Goal: Information Seeking & Learning: Learn about a topic

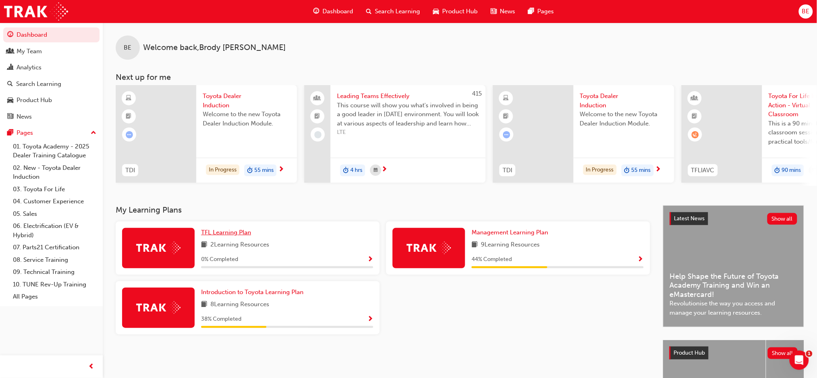
click at [236, 236] on span "TFL Learning Plan" at bounding box center [226, 232] width 50 height 7
click at [381, 4] on div "Search Learning" at bounding box center [393, 11] width 67 height 17
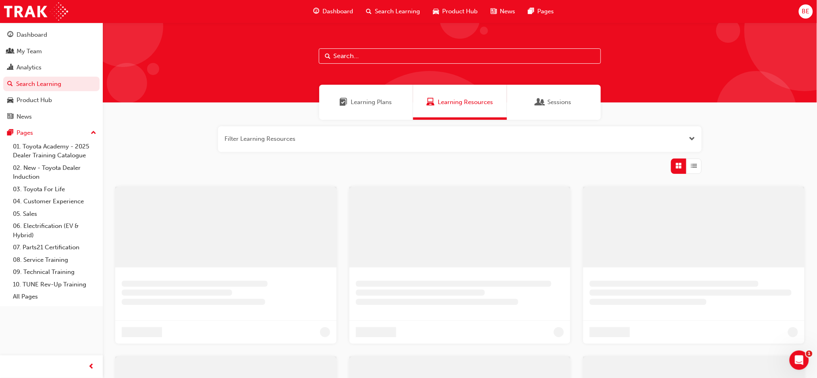
click at [364, 102] on span "Learning Plans" at bounding box center [371, 102] width 41 height 9
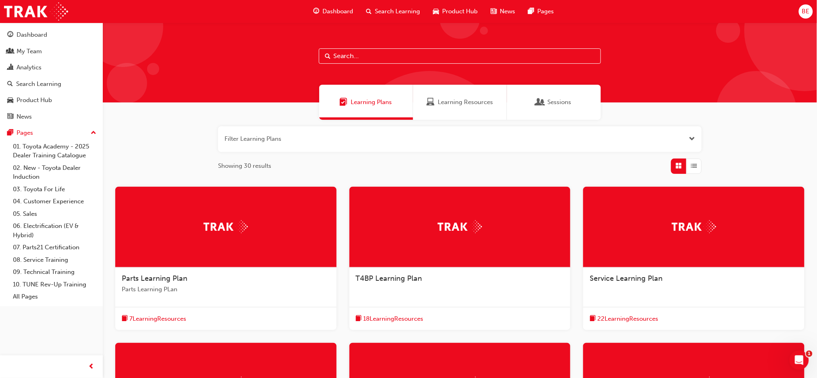
click at [367, 56] on input "text" at bounding box center [460, 55] width 282 height 15
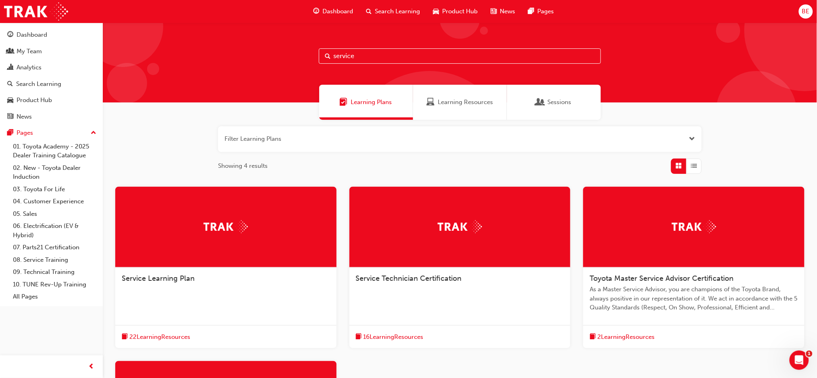
type input "service"
click at [388, 279] on span "Service Technician Certification" at bounding box center [409, 278] width 106 height 9
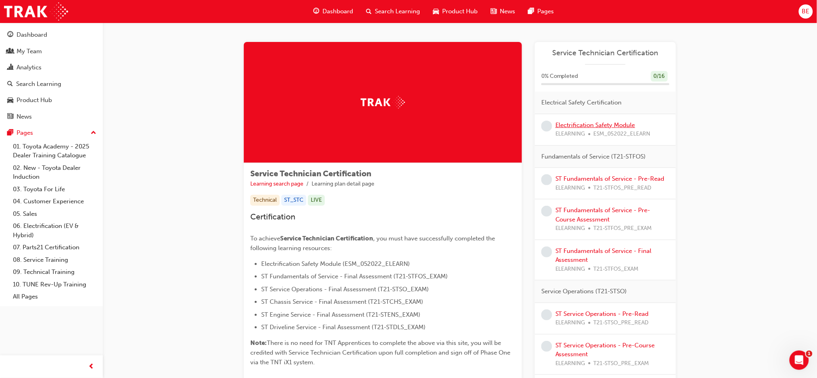
click at [602, 126] on link "Electrification Safety Module" at bounding box center [596, 124] width 80 height 7
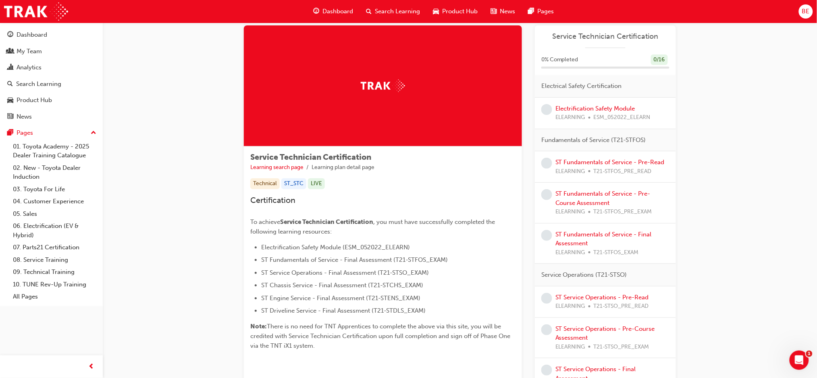
scroll to position [3, 0]
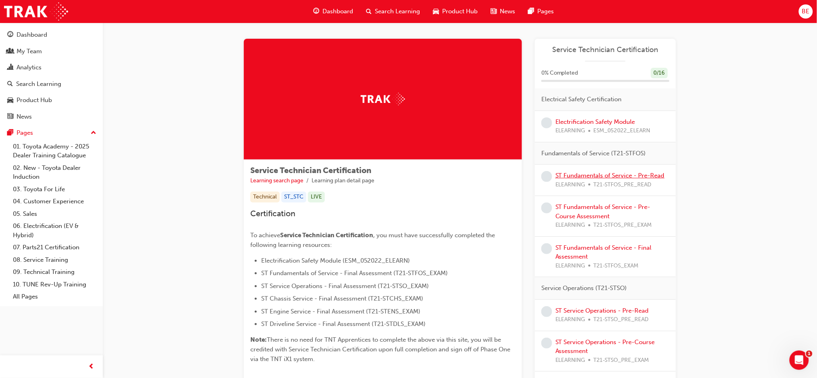
click at [592, 173] on link "ST Fundamentals of Service - Pre-Read" at bounding box center [610, 175] width 109 height 7
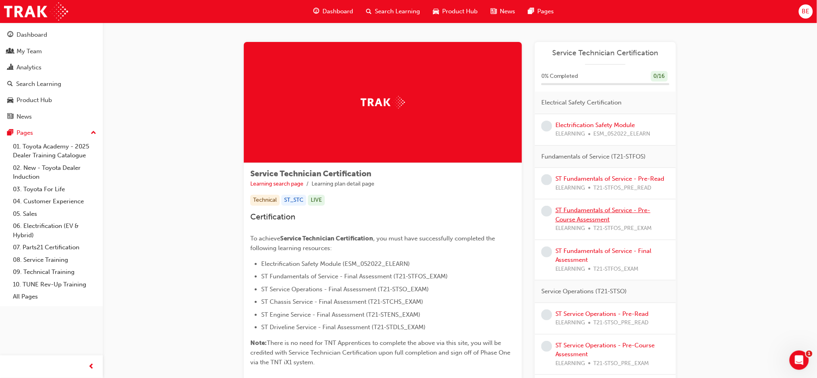
click at [601, 212] on link "ST Fundamentals of Service - Pre-Course Assessment" at bounding box center [603, 214] width 95 height 17
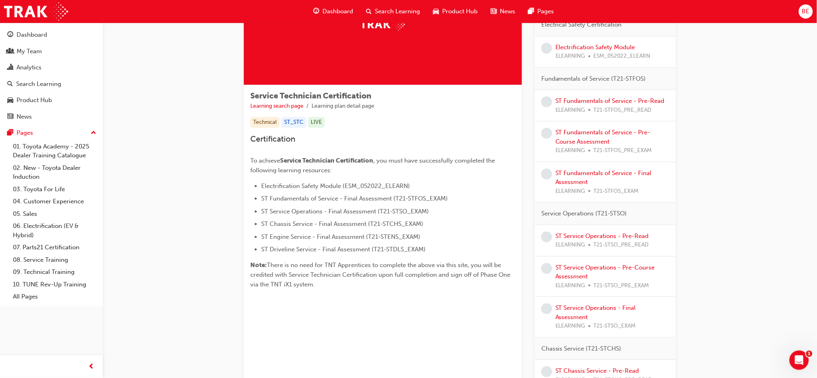
scroll to position [82, 0]
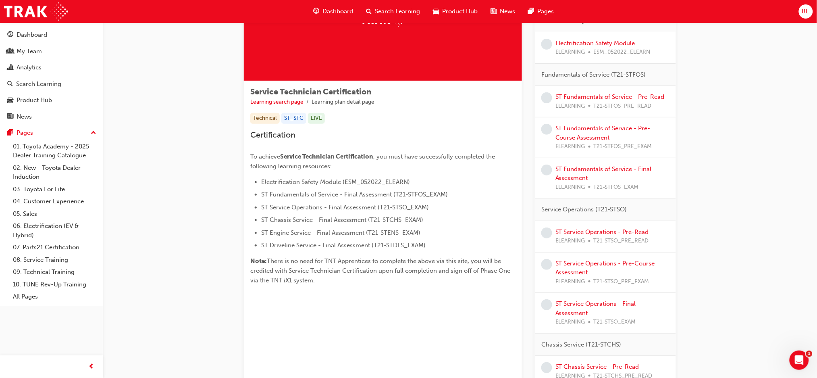
click at [570, 173] on div "ST Fundamentals of Service - Final Assessment ELEARNING T21-STFOS_EXAM" at bounding box center [613, 178] width 114 height 27
click at [575, 167] on link "ST Fundamentals of Service - Final Assessment" at bounding box center [604, 173] width 96 height 17
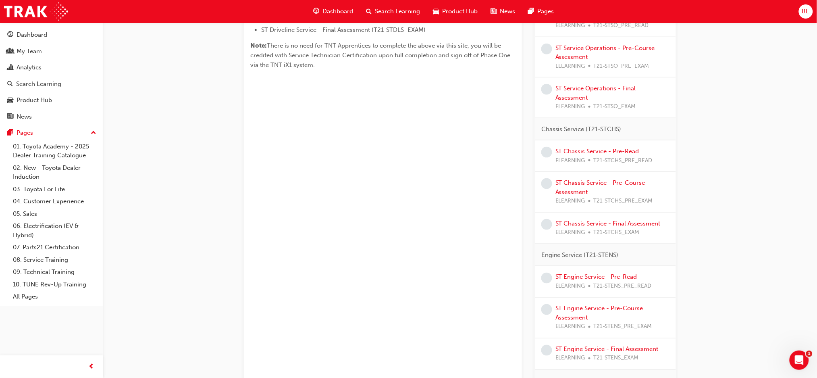
scroll to position [324, 0]
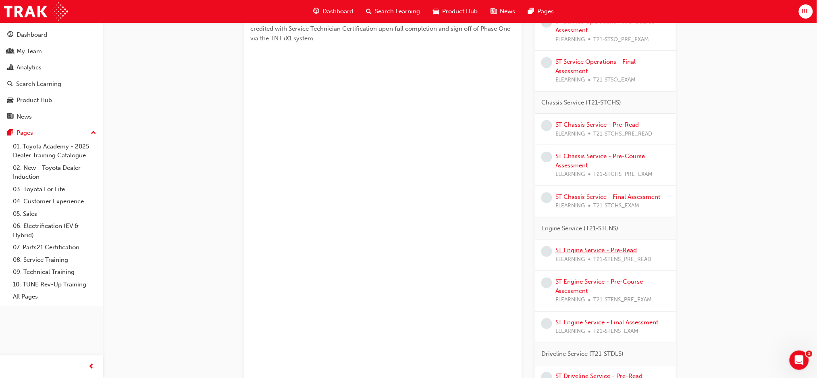
click at [601, 250] on link "ST Engine Service - Pre-Read" at bounding box center [597, 250] width 82 height 7
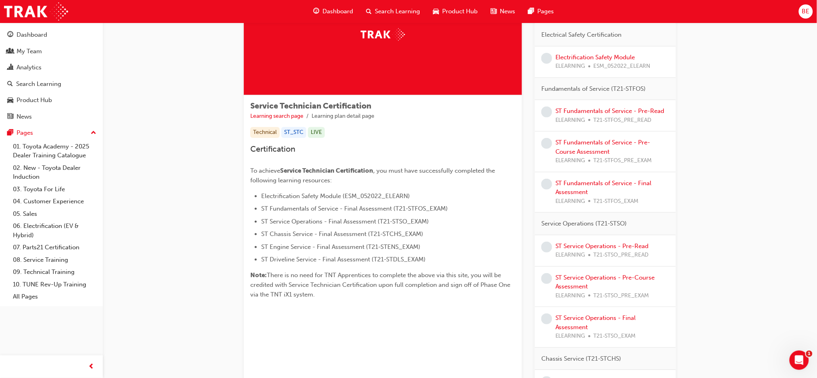
scroll to position [58, 0]
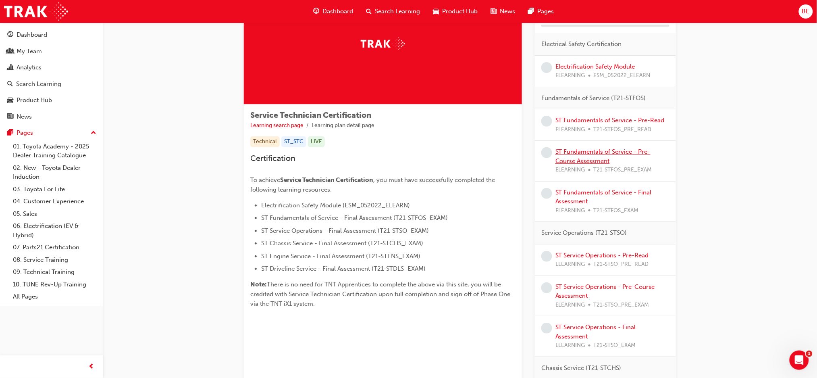
click at [584, 151] on link "ST Fundamentals of Service - Pre-Course Assessment" at bounding box center [603, 156] width 95 height 17
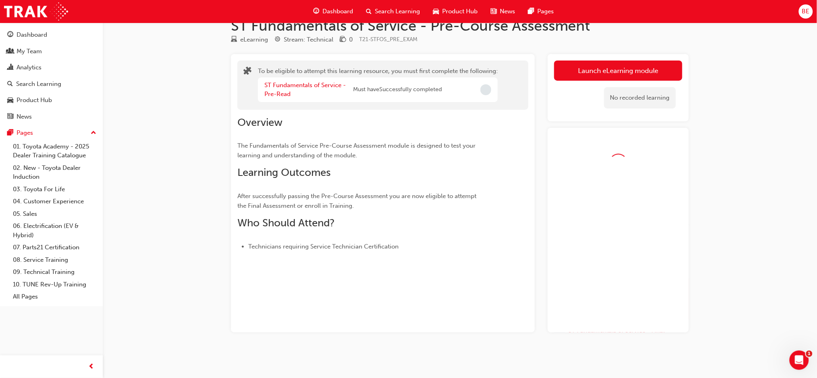
scroll to position [25, 0]
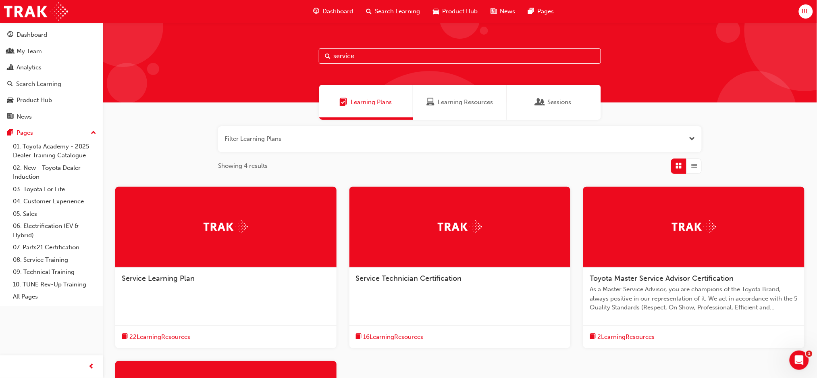
drag, startPoint x: 375, startPoint y: 59, endPoint x: 307, endPoint y: 50, distance: 68.4
click at [307, 50] on div "service" at bounding box center [460, 63] width 715 height 80
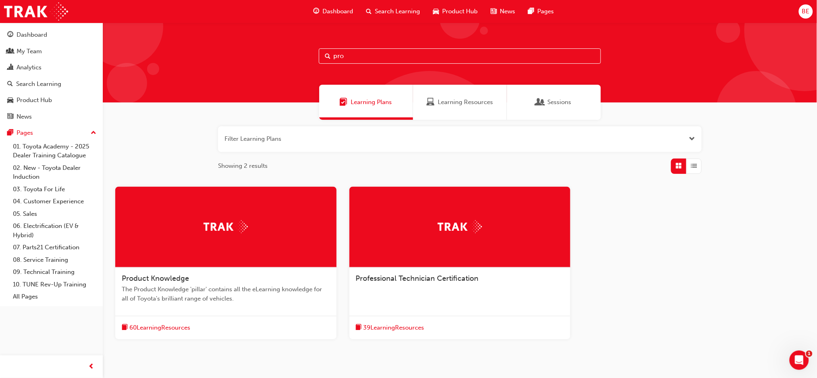
type input "pro"
click at [396, 281] on span "Professional Technician Certification" at bounding box center [417, 278] width 123 height 9
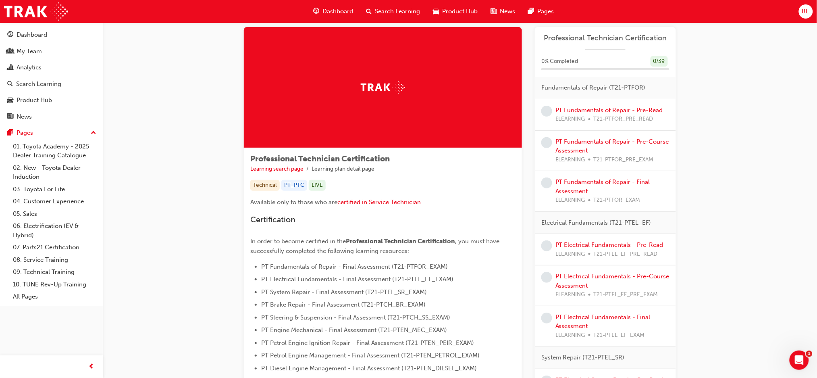
scroll to position [8, 0]
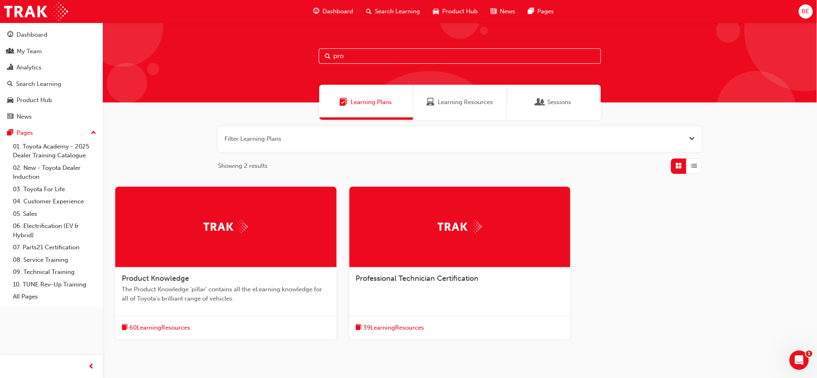
drag, startPoint x: 346, startPoint y: 56, endPoint x: 310, endPoint y: 65, distance: 36.9
click at [310, 65] on div "pro" at bounding box center [460, 63] width 715 height 80
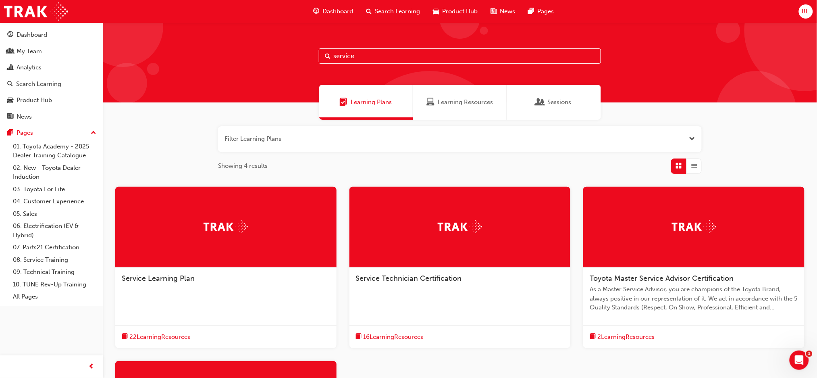
type input "service"
click at [426, 297] on div "Service Technician Certification" at bounding box center [460, 282] width 221 height 31
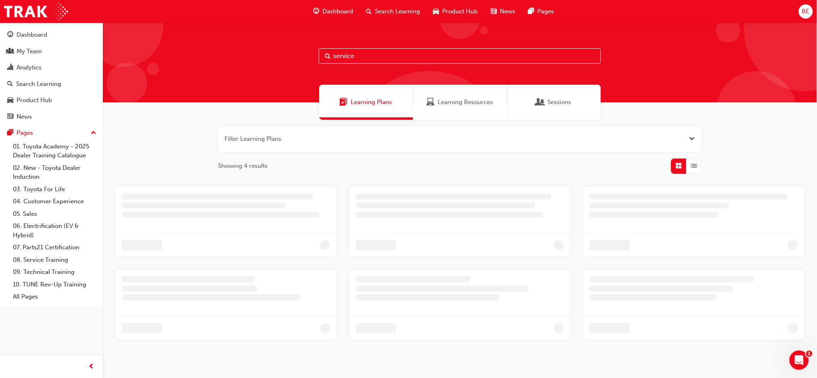
drag, startPoint x: 360, startPoint y: 58, endPoint x: 286, endPoint y: 65, distance: 73.8
click at [286, 65] on div "service" at bounding box center [460, 63] width 715 height 80
type input "pro"
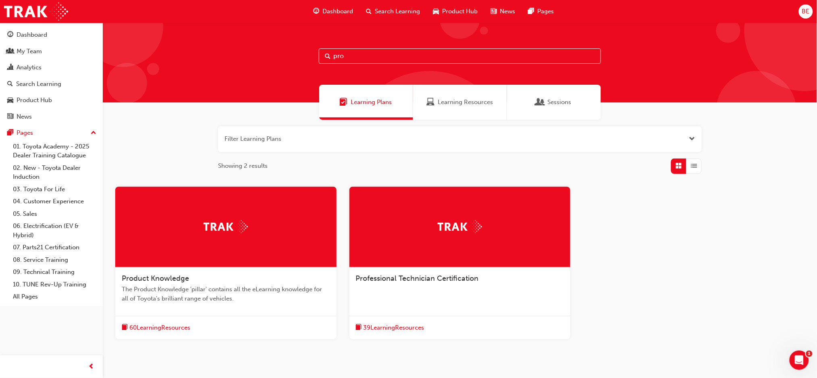
click at [414, 276] on span "Professional Technician Certification" at bounding box center [417, 278] width 123 height 9
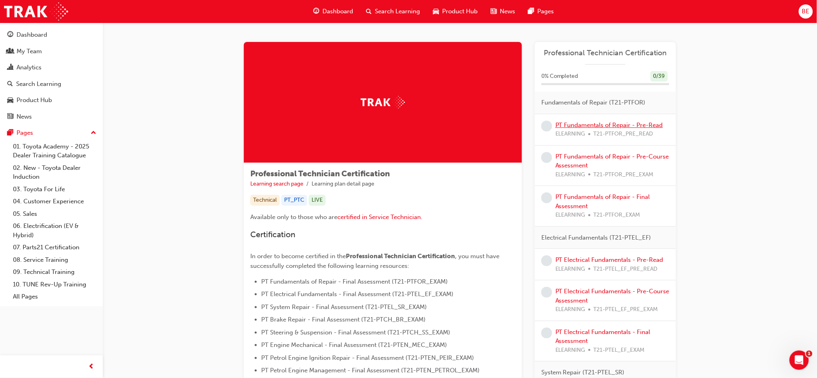
click at [594, 125] on link "PT Fundamentals of Repair - Pre-Read" at bounding box center [610, 124] width 108 height 7
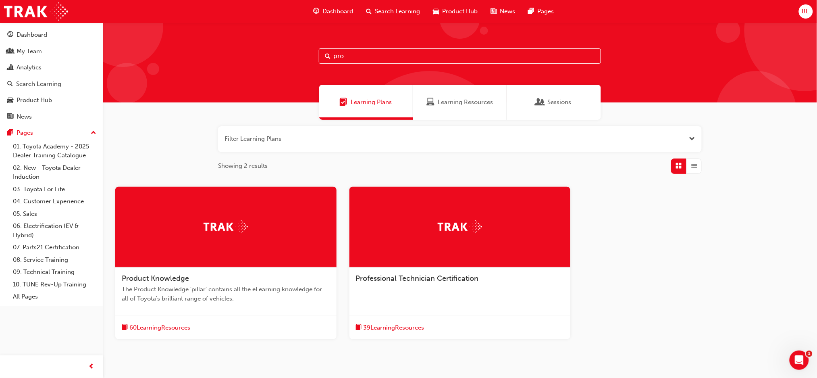
drag, startPoint x: 350, startPoint y: 60, endPoint x: 300, endPoint y: 63, distance: 50.1
click at [300, 63] on div "pro" at bounding box center [460, 63] width 715 height 80
type input "service"
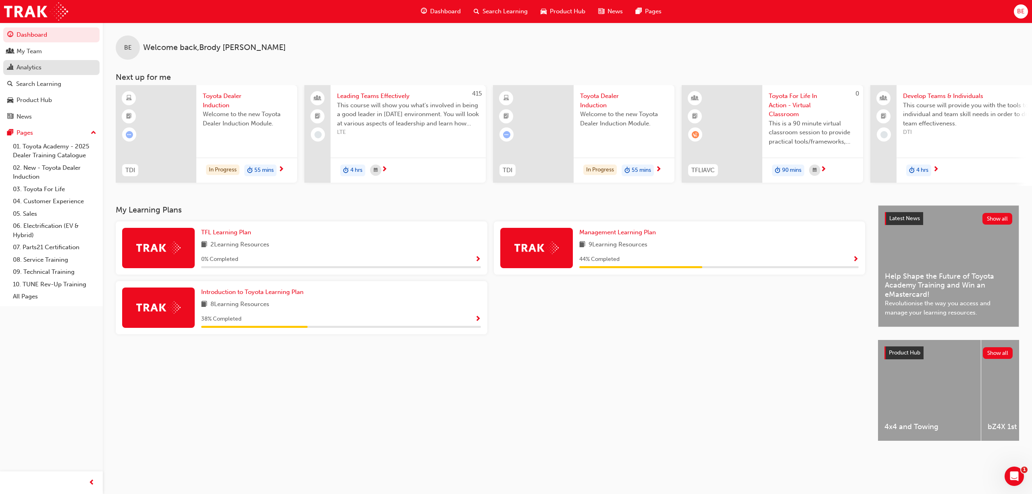
click at [25, 69] on div "Analytics" at bounding box center [29, 67] width 25 height 9
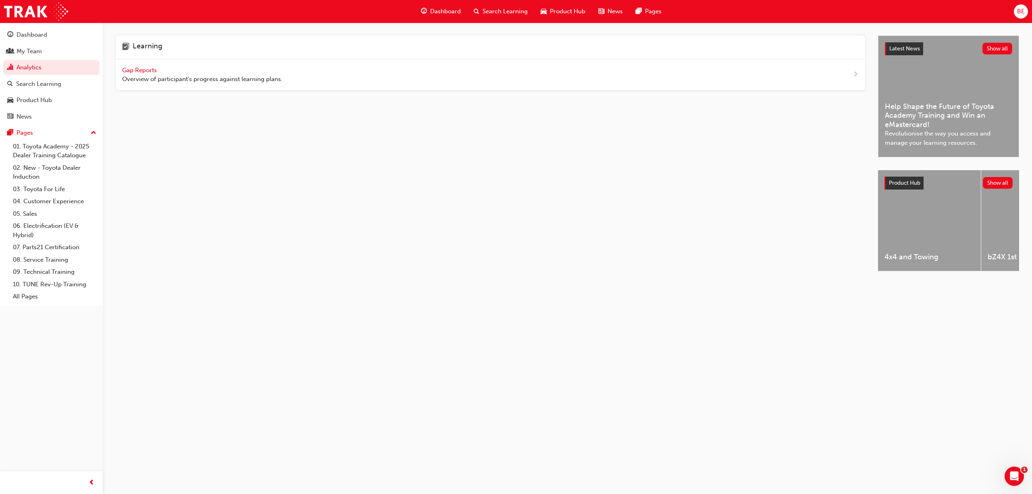
click at [140, 74] on div "Gap Reports Overview of participant's progress against learning plans." at bounding box center [202, 75] width 160 height 18
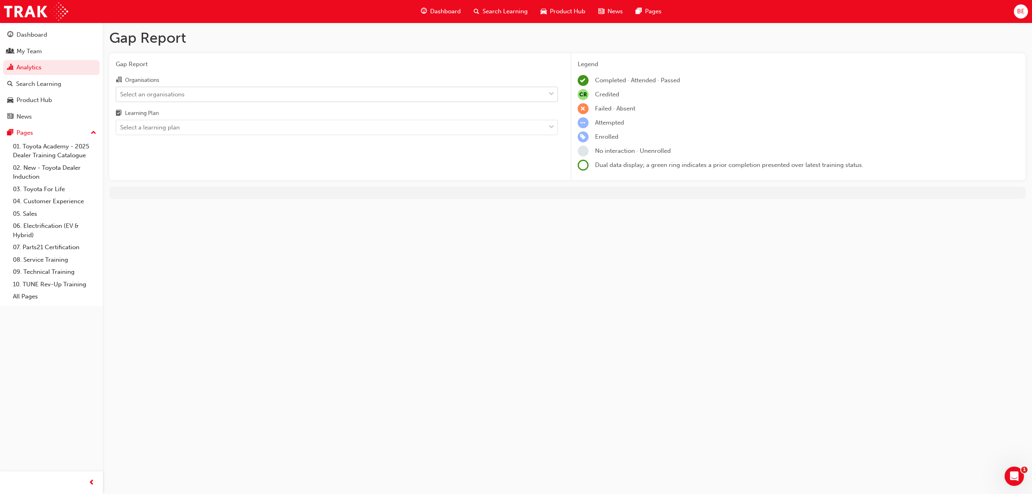
click at [227, 98] on div "Select an organisations" at bounding box center [330, 94] width 429 height 14
click at [121, 97] on input "Organisations Select an organisations" at bounding box center [120, 93] width 1 height 7
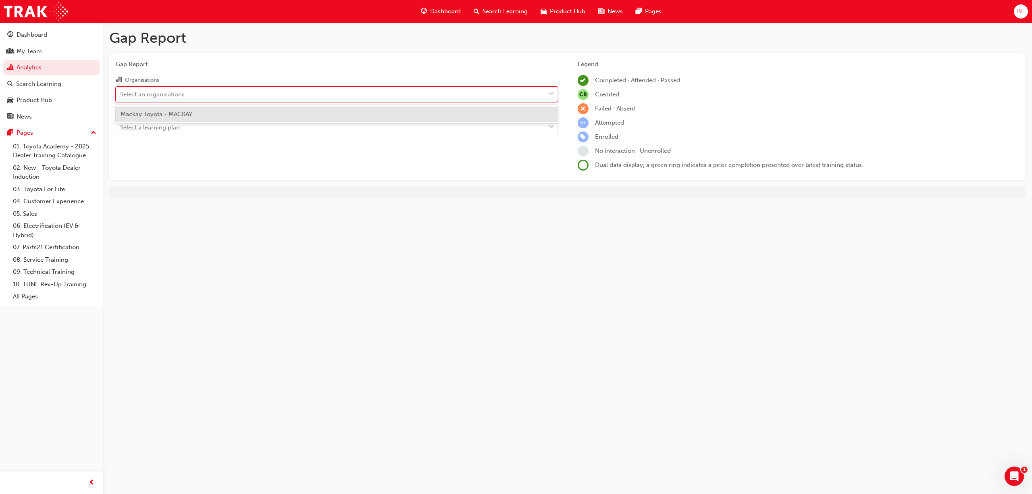
click at [187, 113] on span "Mackay Toyota - MACKAY" at bounding box center [157, 113] width 72 height 7
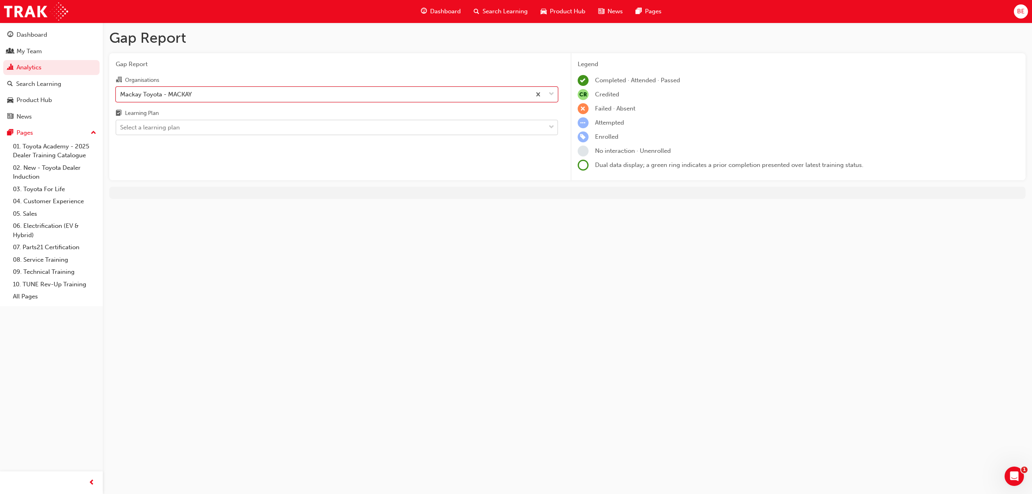
click at [203, 129] on div "Select a learning plan" at bounding box center [330, 128] width 429 height 14
click at [121, 129] on input "Learning Plan Select a learning plan" at bounding box center [120, 127] width 1 height 7
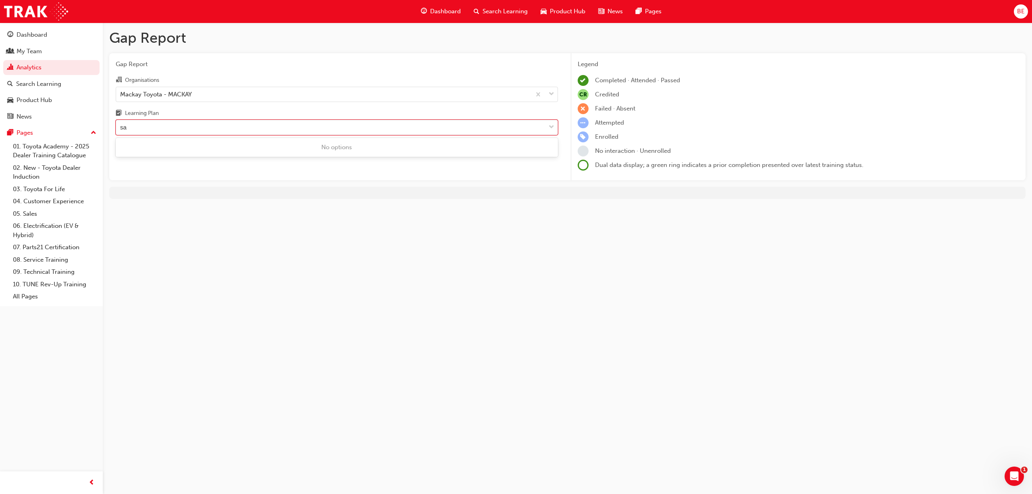
type input "s"
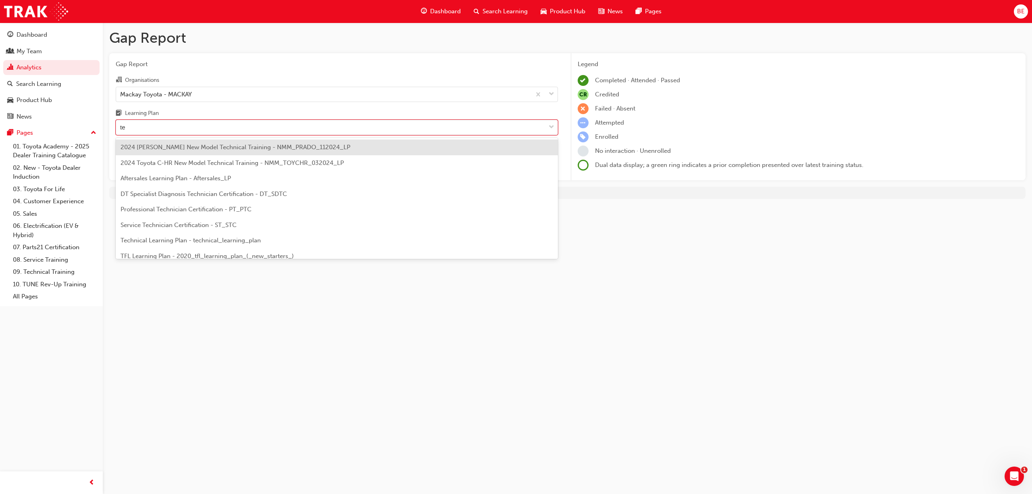
type input "tec"
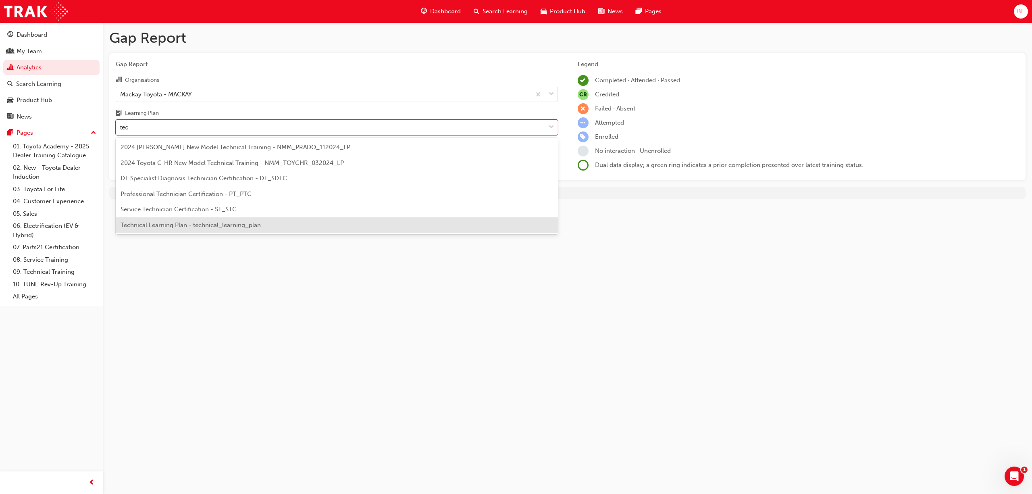
click at [199, 219] on div "Technical Learning Plan - technical_learning_plan" at bounding box center [337, 225] width 442 height 16
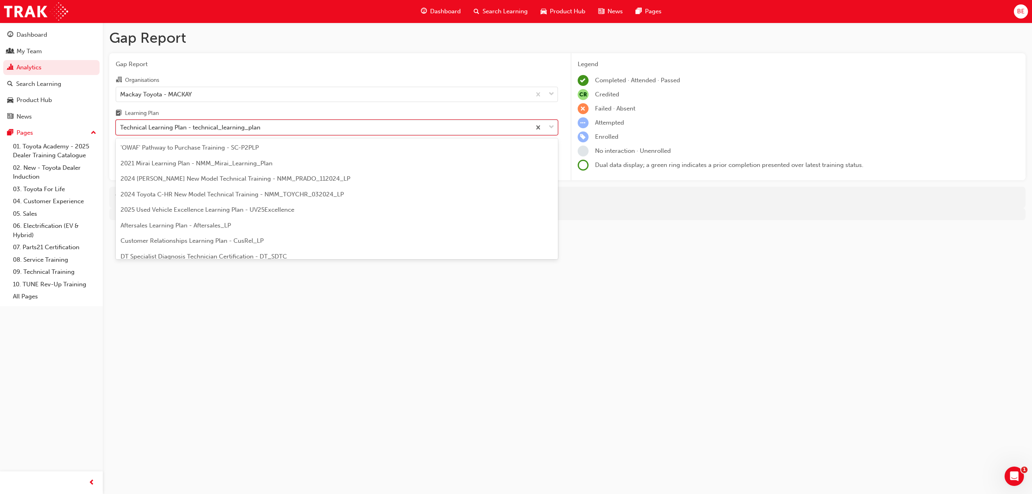
click at [553, 123] on span "down-icon" at bounding box center [552, 127] width 6 height 10
click at [121, 124] on input "Learning Plan option Technical Learning Plan - technical_learning_plan, selecte…" at bounding box center [120, 127] width 1 height 7
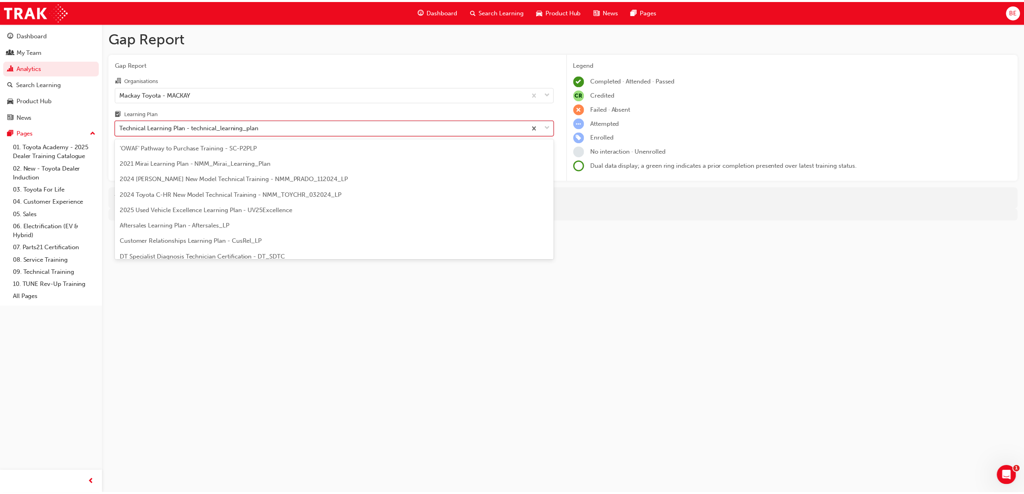
scroll to position [259, 0]
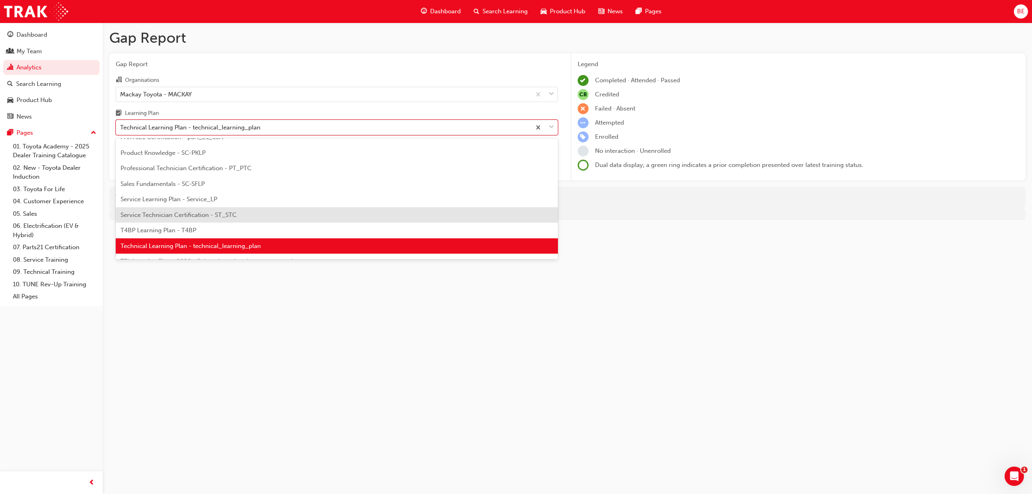
click at [221, 217] on span "Service Technician Certification - ST_STC" at bounding box center [179, 214] width 116 height 7
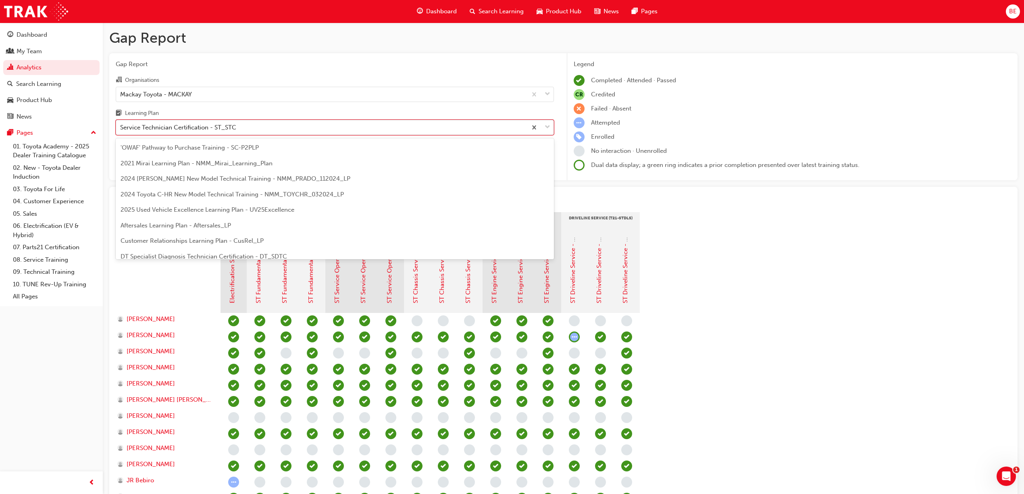
click at [541, 131] on div at bounding box center [540, 127] width 27 height 15
click at [121, 131] on input "Learning Plan option Service Technician Certification - ST_STC, selected. optio…" at bounding box center [120, 127] width 1 height 7
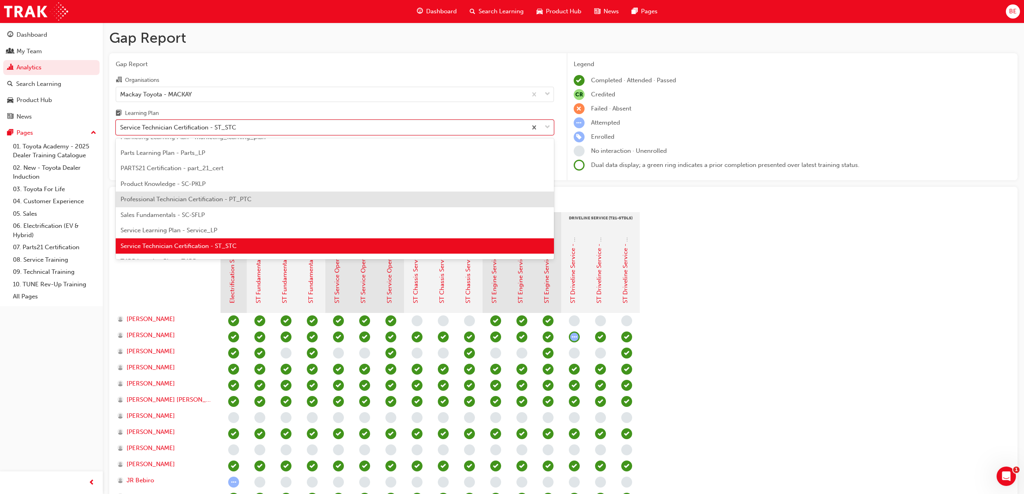
click at [186, 196] on span "Professional Technician Certification - PT_PTC" at bounding box center [186, 199] width 131 height 7
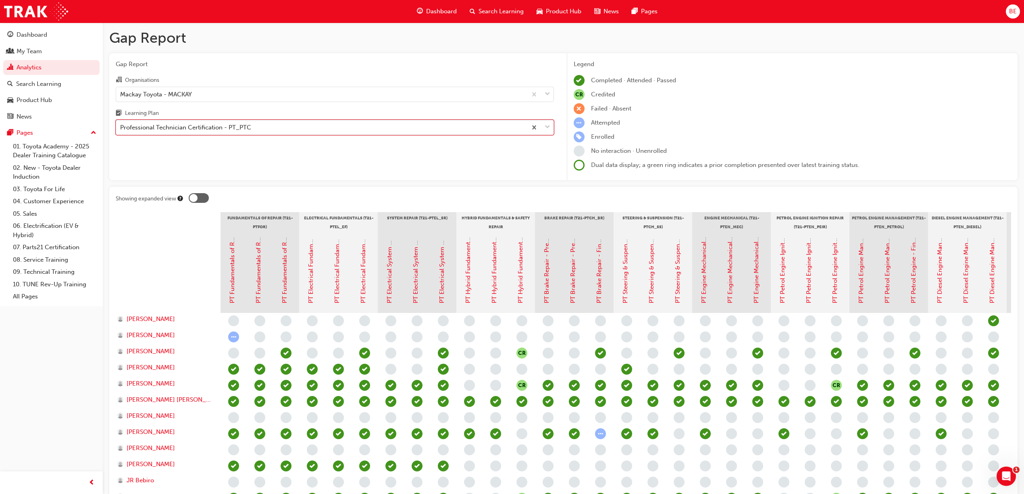
click at [550, 131] on div at bounding box center [540, 127] width 27 height 15
click at [121, 131] on input "Learning Plan option Professional Technician Certification - PT_PTC, selected. …" at bounding box center [120, 127] width 1 height 7
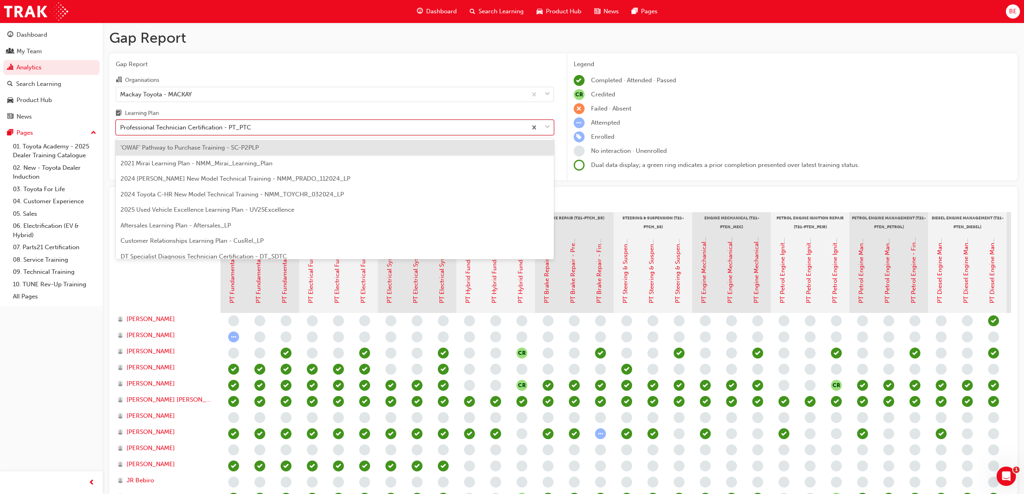
scroll to position [181, 0]
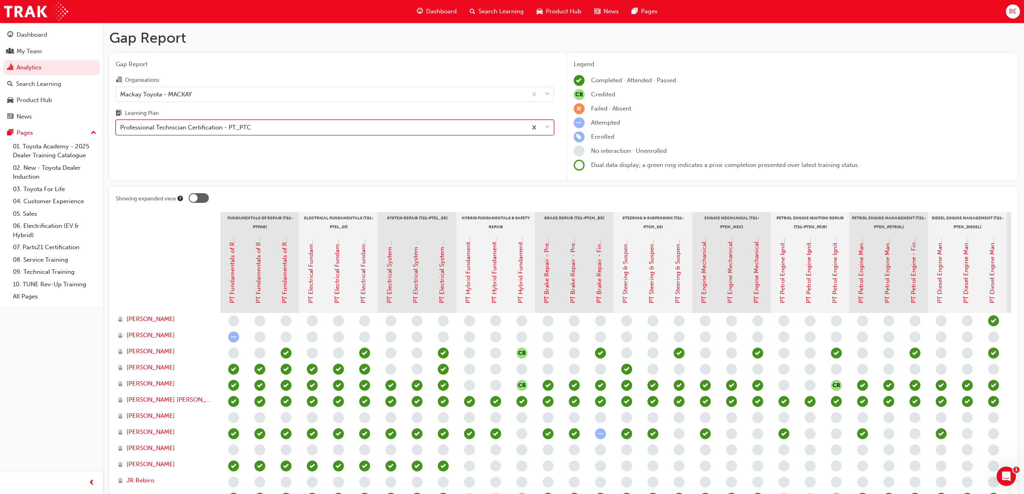
click at [266, 129] on div "Professional Technician Certification - PT_PTC" at bounding box center [321, 128] width 411 height 14
click at [121, 129] on input "Learning Plan option Professional Technician Certification - PT_PTC, selected. …" at bounding box center [120, 127] width 1 height 7
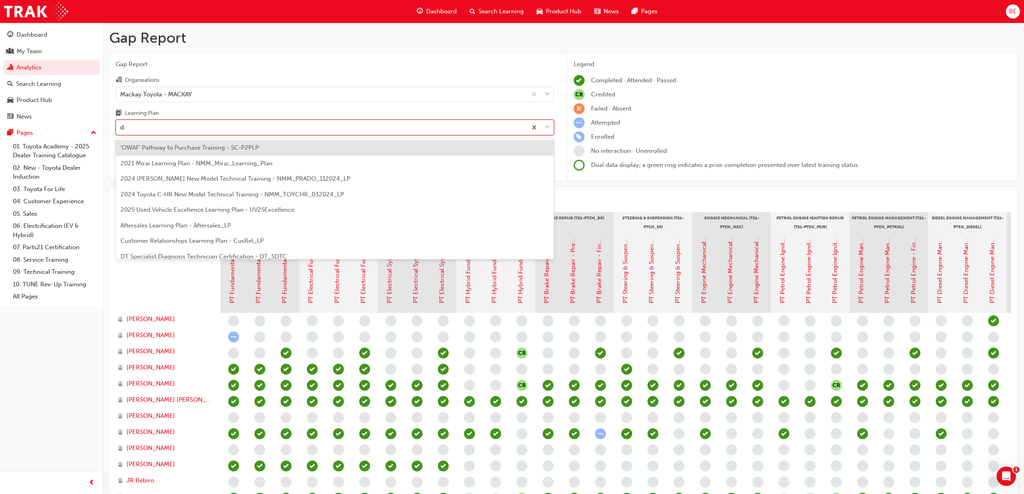
type input "dia"
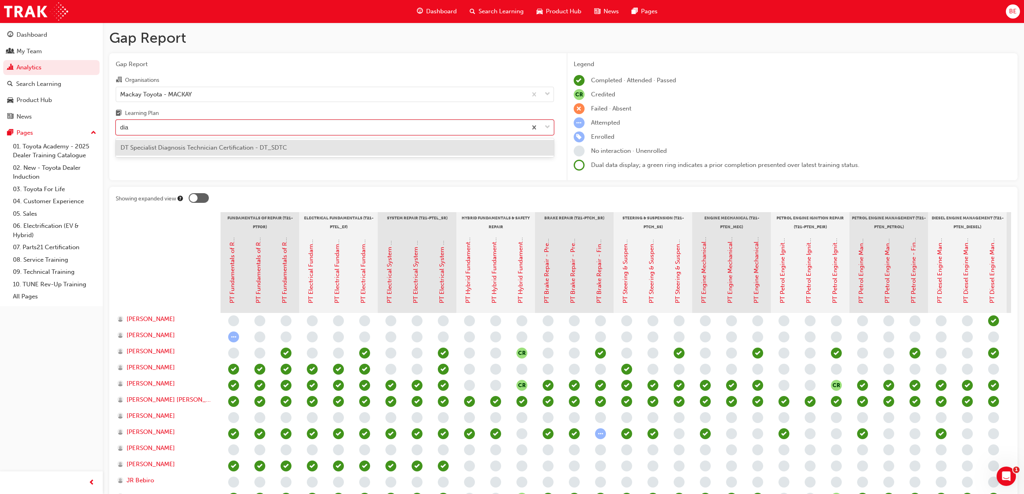
click at [256, 144] on span "DT Specialist Diagnosis Technician Certification - DT_SDTC" at bounding box center [204, 147] width 167 height 7
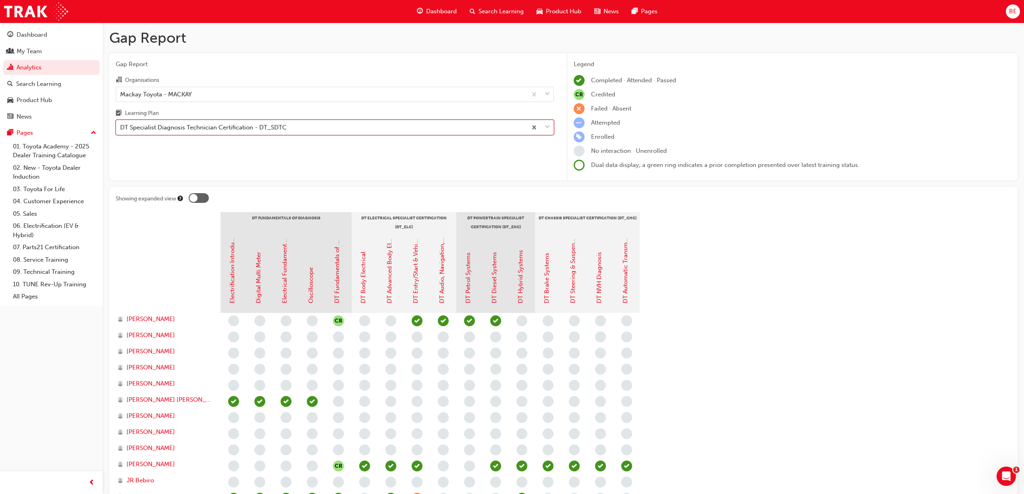
click at [550, 125] on span "down-icon" at bounding box center [548, 127] width 6 height 10
click at [121, 125] on input "Learning Plan option DT Specialist Diagnosis Technician Certification - DT_SDTC…" at bounding box center [120, 127] width 1 height 7
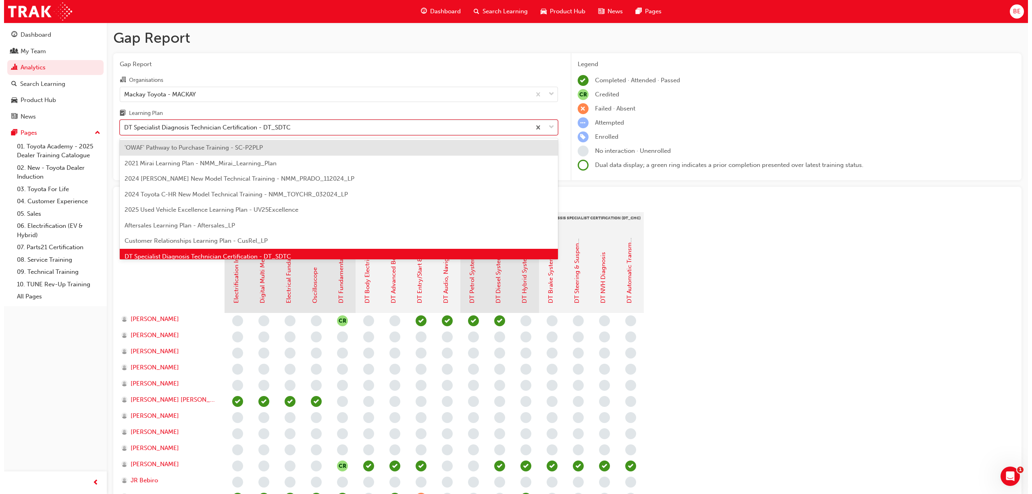
scroll to position [10, 0]
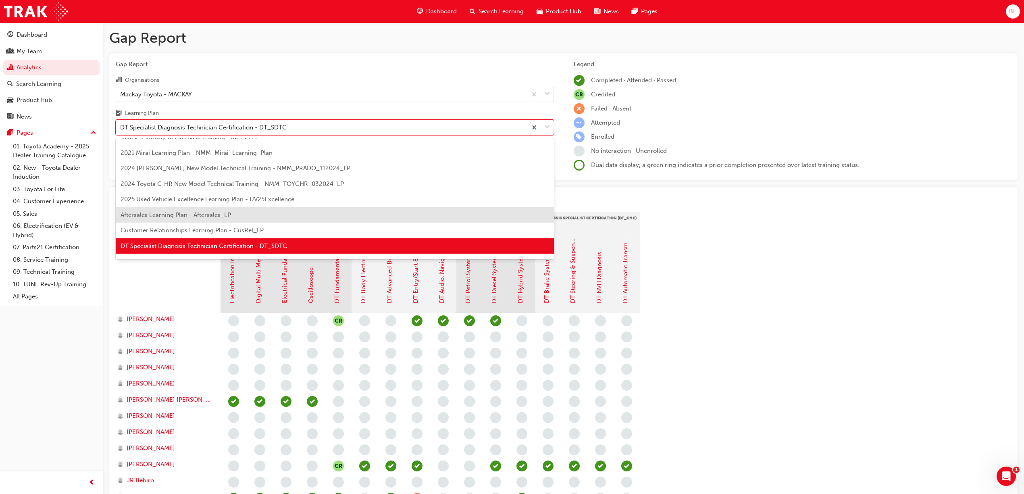
click at [186, 210] on div "Aftersales Learning Plan - Aftersales_LP" at bounding box center [335, 215] width 438 height 16
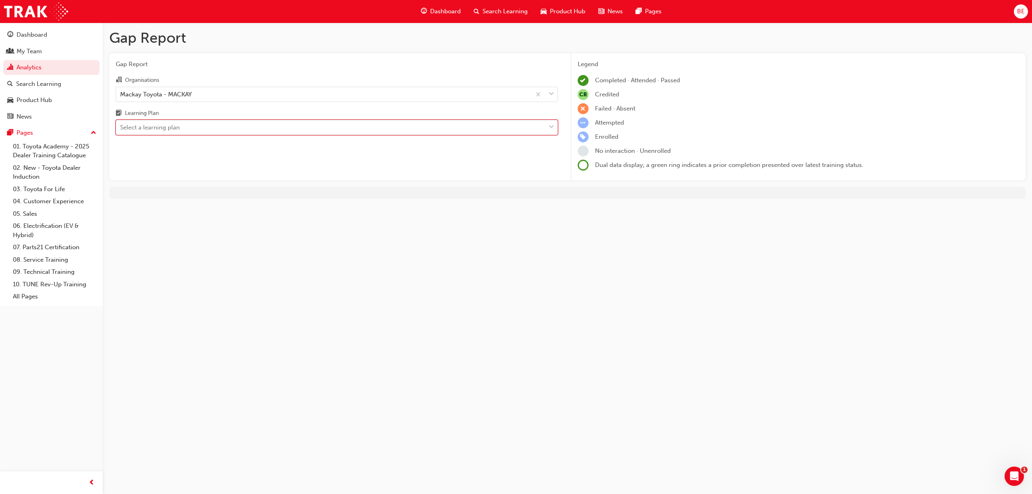
click at [550, 128] on span "down-icon" at bounding box center [552, 127] width 6 height 10
click at [121, 128] on input "Learning Plan option Aftersales Learning Plan - Aftersales_LP, selected. 0 resu…" at bounding box center [120, 127] width 1 height 7
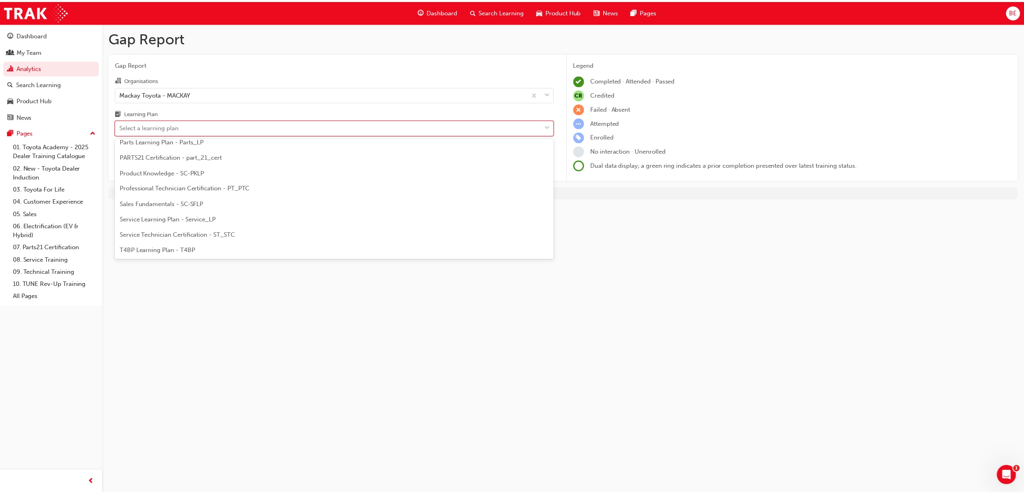
scroll to position [258, 0]
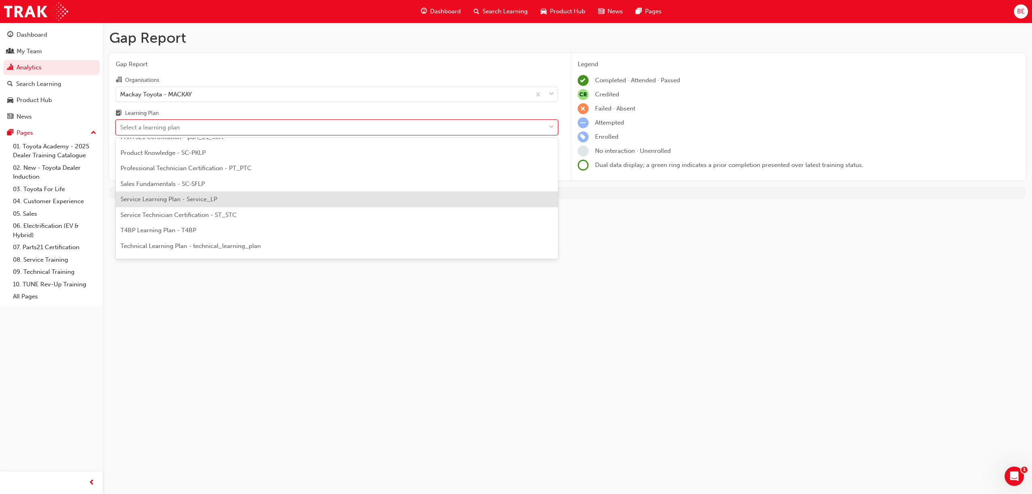
click at [169, 197] on span "Service Learning Plan - Service_LP" at bounding box center [169, 199] width 97 height 7
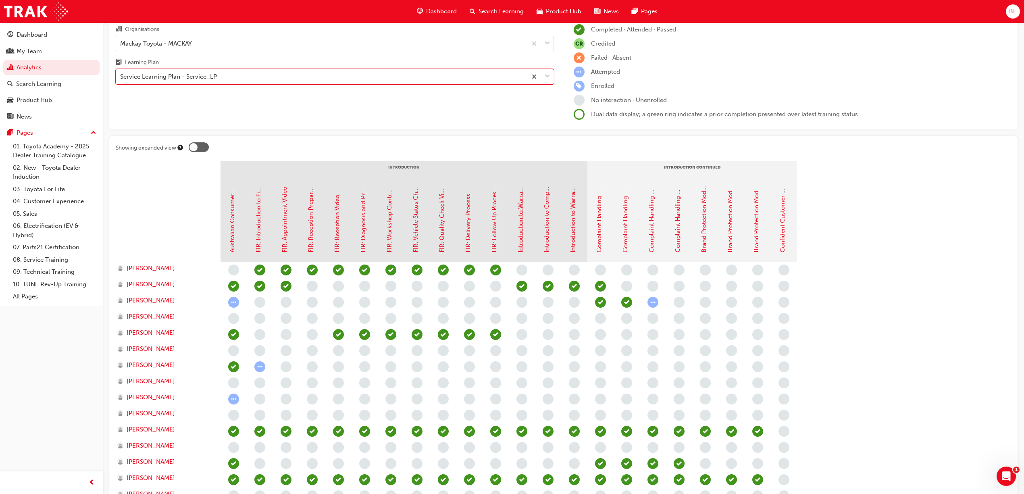
scroll to position [144, 0]
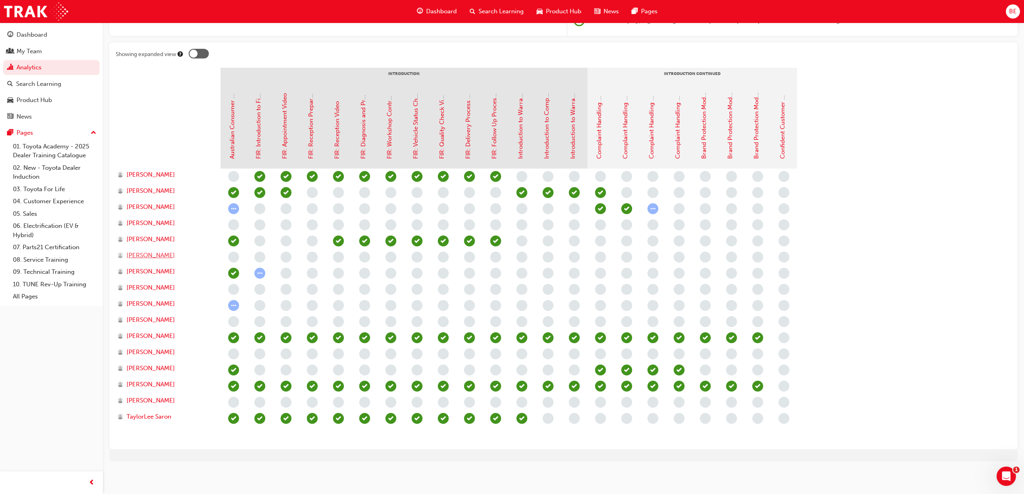
click at [148, 254] on span "[PERSON_NAME]" at bounding box center [151, 255] width 48 height 9
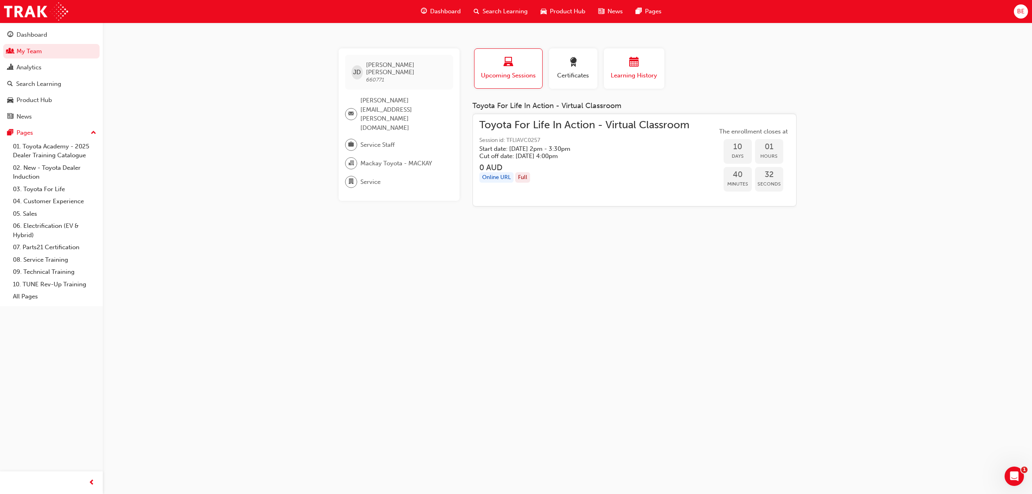
click at [635, 77] on span "Learning History" at bounding box center [634, 75] width 48 height 9
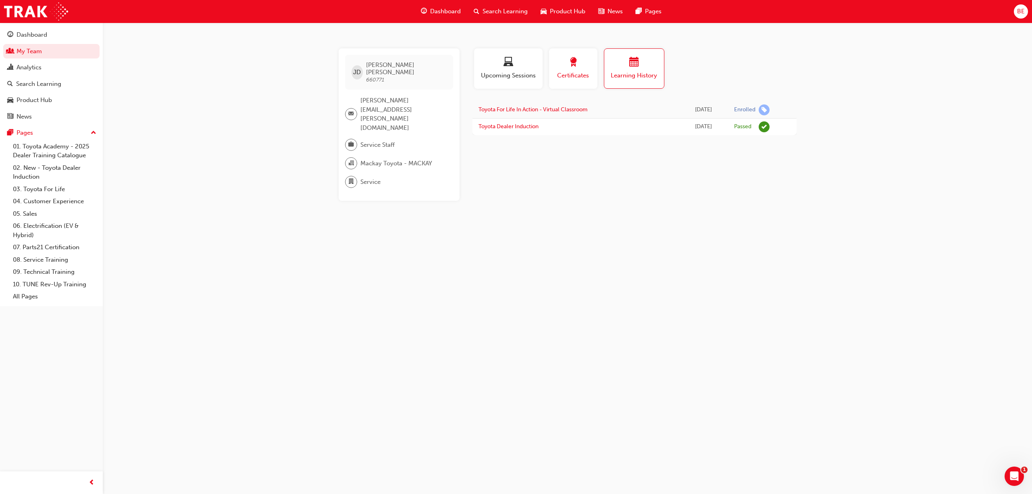
click at [576, 69] on div "button" at bounding box center [573, 63] width 36 height 12
click at [506, 65] on span "laptop-icon" at bounding box center [509, 62] width 10 height 11
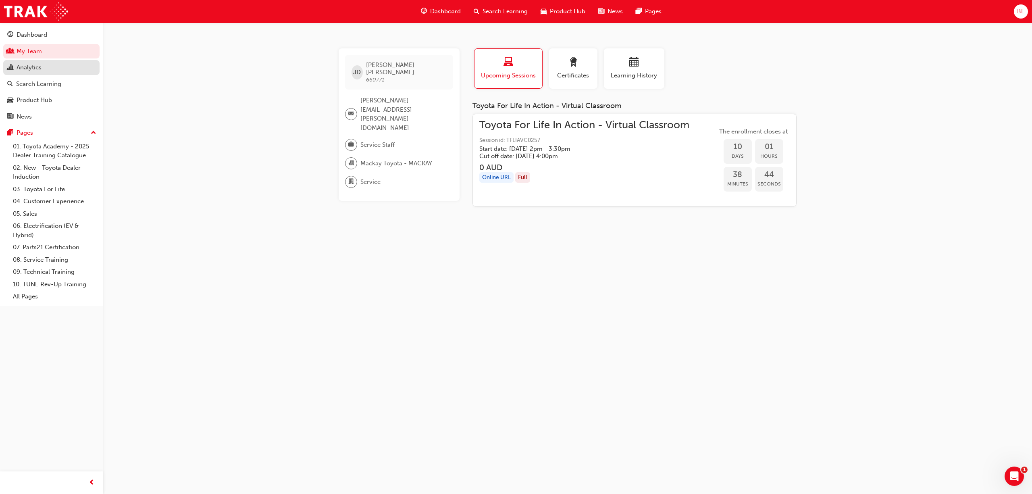
click at [28, 68] on div "Analytics" at bounding box center [29, 67] width 25 height 9
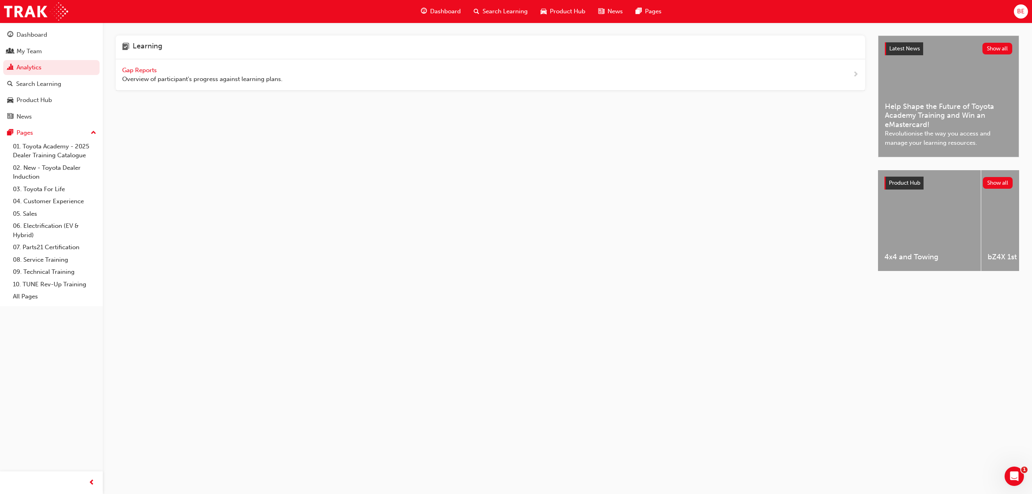
click at [129, 75] on span "Overview of participant's progress against learning plans." at bounding box center [202, 79] width 160 height 9
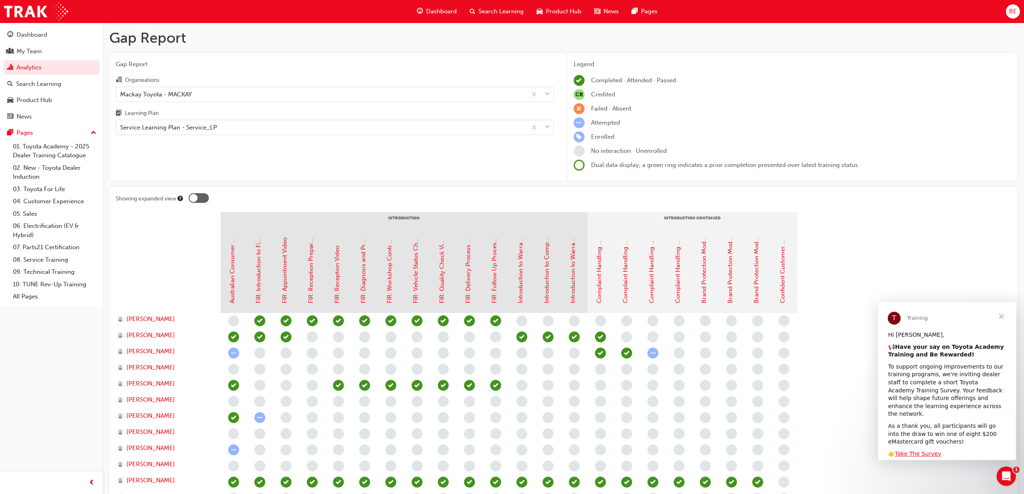
click at [1000, 315] on span "Close" at bounding box center [1001, 316] width 29 height 29
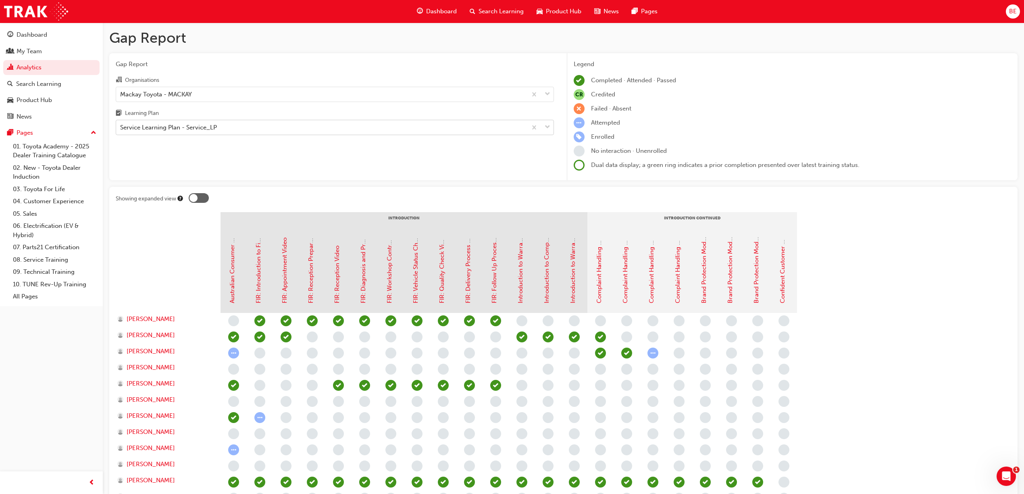
click at [549, 127] on span "down-icon" at bounding box center [548, 127] width 6 height 10
click at [121, 127] on input "Learning Plan Service Learning Plan - Service_LP" at bounding box center [120, 127] width 1 height 7
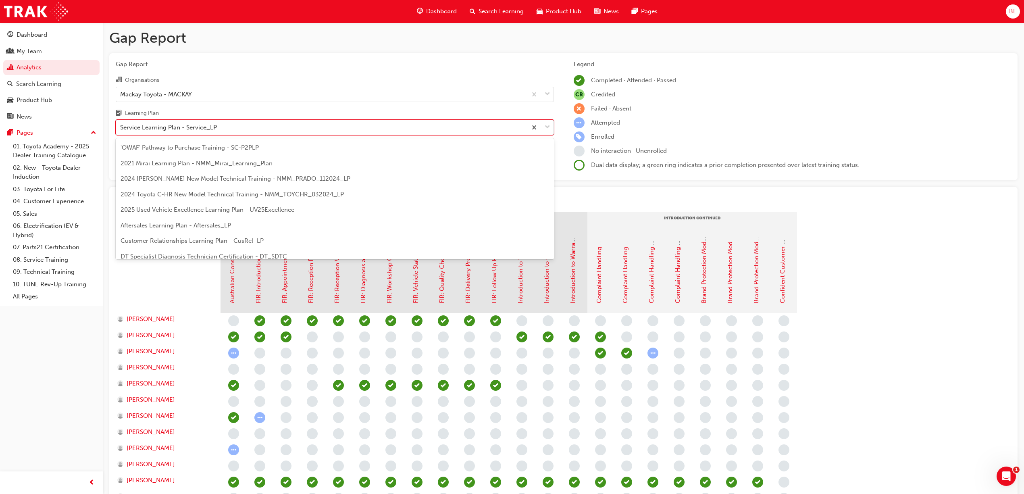
scroll to position [212, 0]
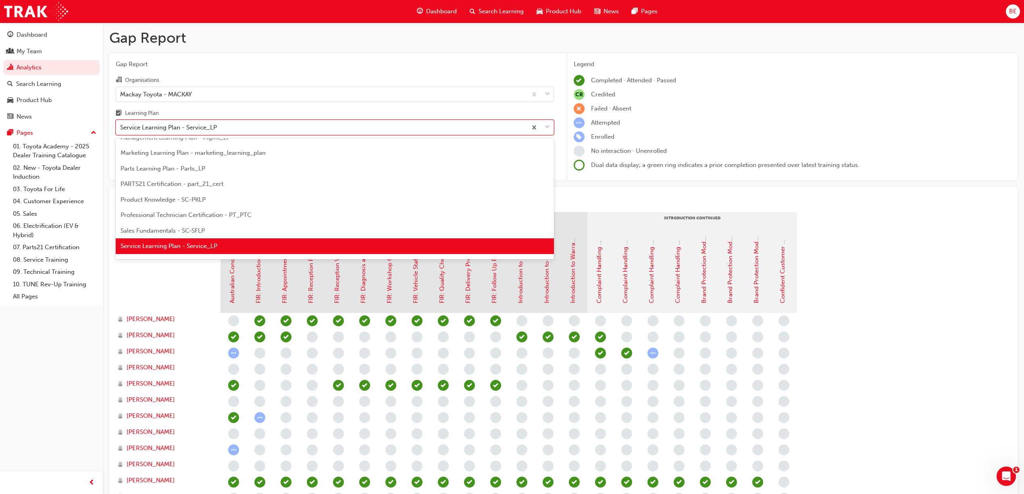
click at [178, 168] on span "Parts Learning Plan - Parts_LP" at bounding box center [163, 168] width 85 height 7
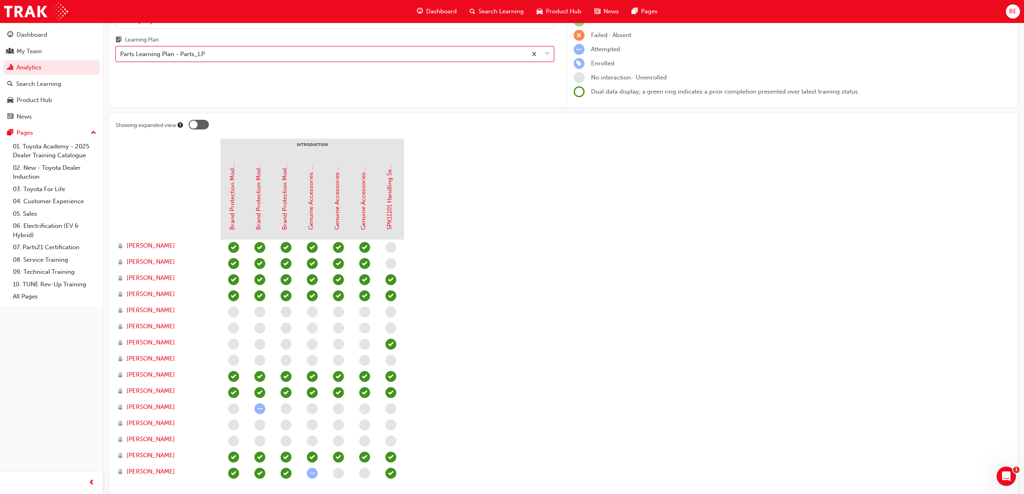
scroll to position [71, 0]
click at [550, 56] on div at bounding box center [540, 56] width 27 height 15
click at [121, 56] on input "Learning Plan Parts Learning Plan - Parts_LP" at bounding box center [120, 55] width 1 height 7
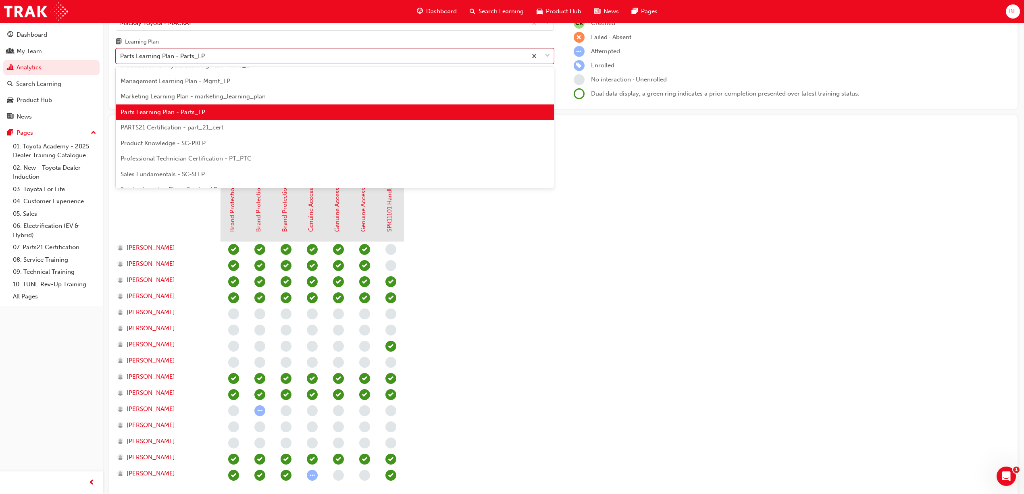
scroll to position [199, 0]
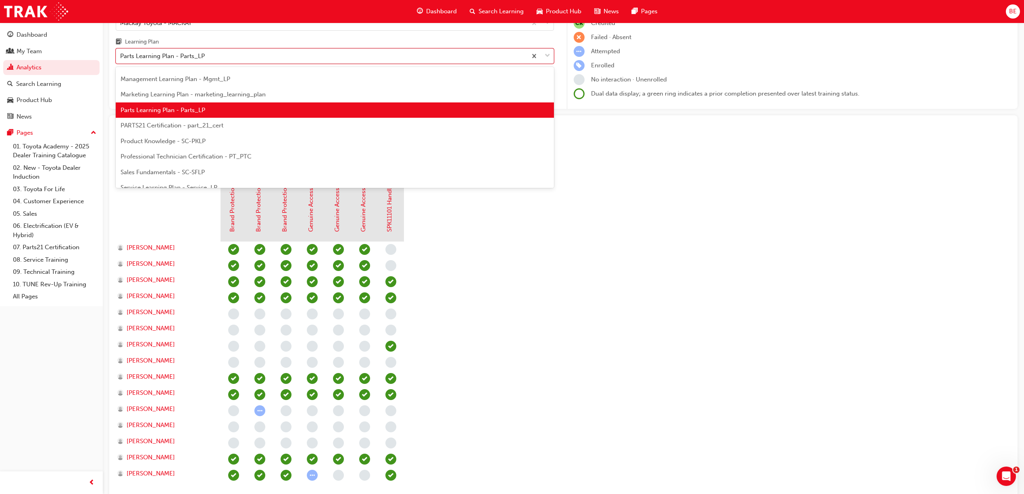
click at [220, 96] on span "Marketing Learning Plan - marketing_learning_plan" at bounding box center [193, 94] width 145 height 7
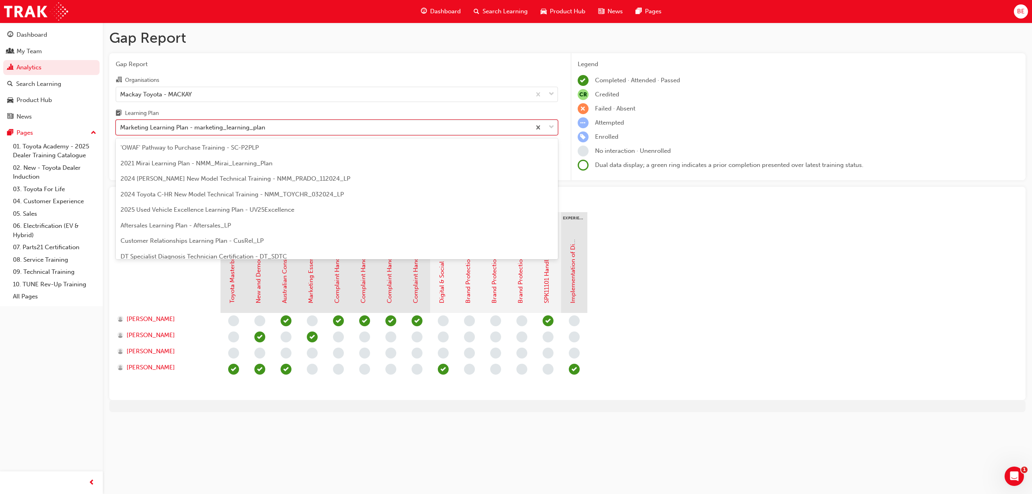
click at [551, 123] on span "down-icon" at bounding box center [552, 127] width 6 height 10
click at [121, 124] on input "Learning Plan option Marketing Learning Plan - marketing_learning_plan, selecte…" at bounding box center [120, 127] width 1 height 7
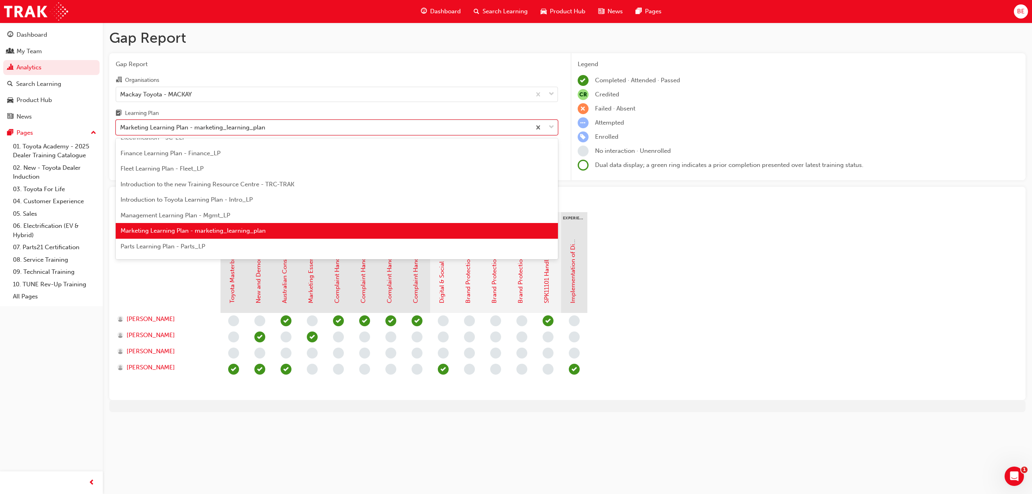
scroll to position [142, 0]
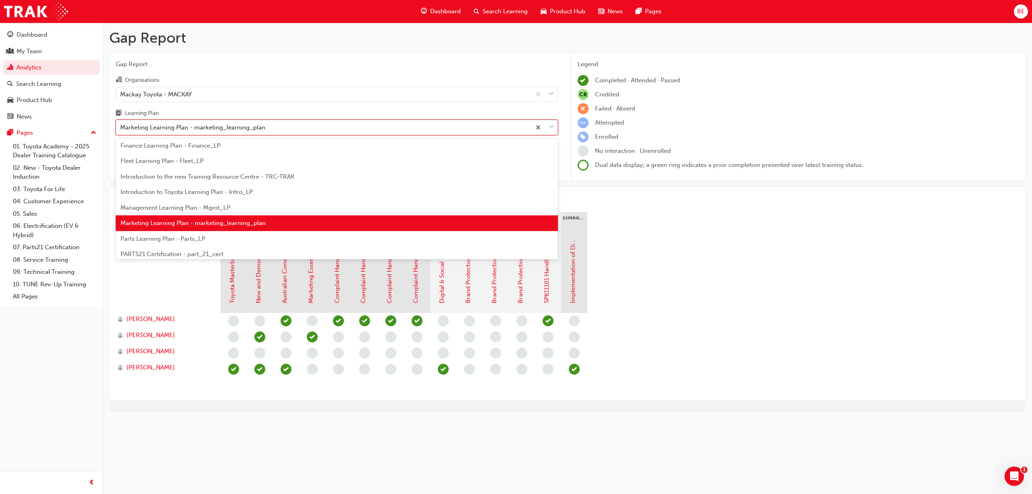
click at [187, 148] on span "Finance Learning Plan - Finance_LP" at bounding box center [171, 145] width 100 height 7
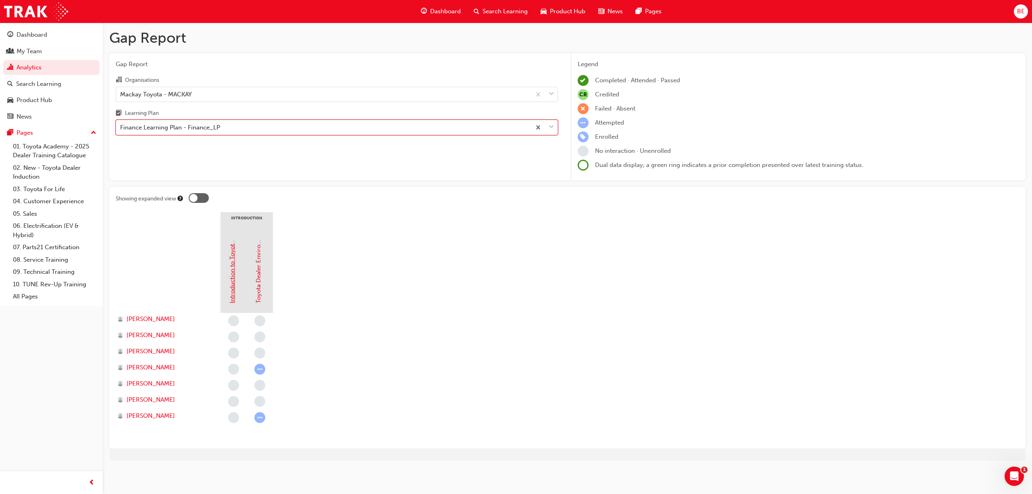
click at [231, 273] on link "Introduction to Toyota Access" at bounding box center [232, 261] width 7 height 83
click at [262, 283] on link "Toyota Dealer Environmental Risk Awareness Program (DERAP) Reporting" at bounding box center [258, 199] width 7 height 207
click at [550, 128] on span "down-icon" at bounding box center [552, 127] width 6 height 10
click at [121, 128] on input "Learning Plan Finance Learning Plan - Finance_LP" at bounding box center [120, 127] width 1 height 7
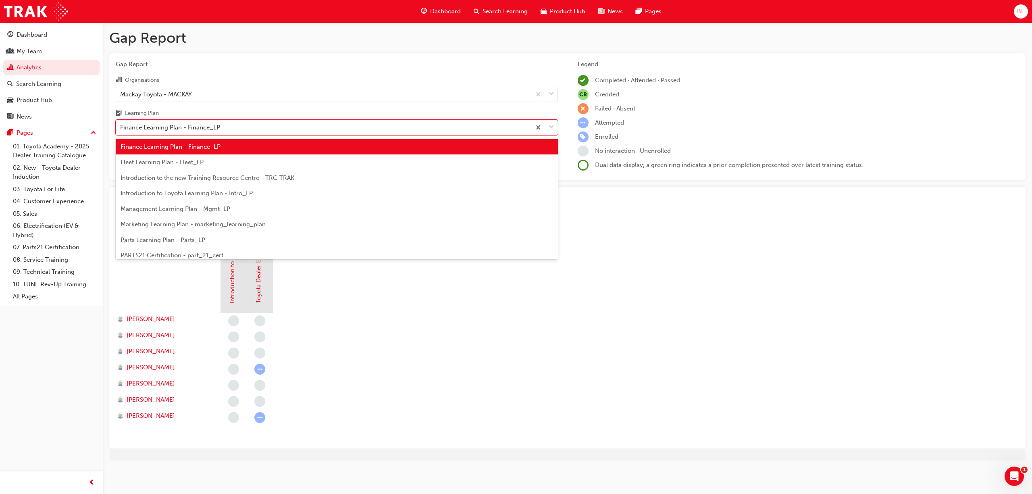
scroll to position [146, 0]
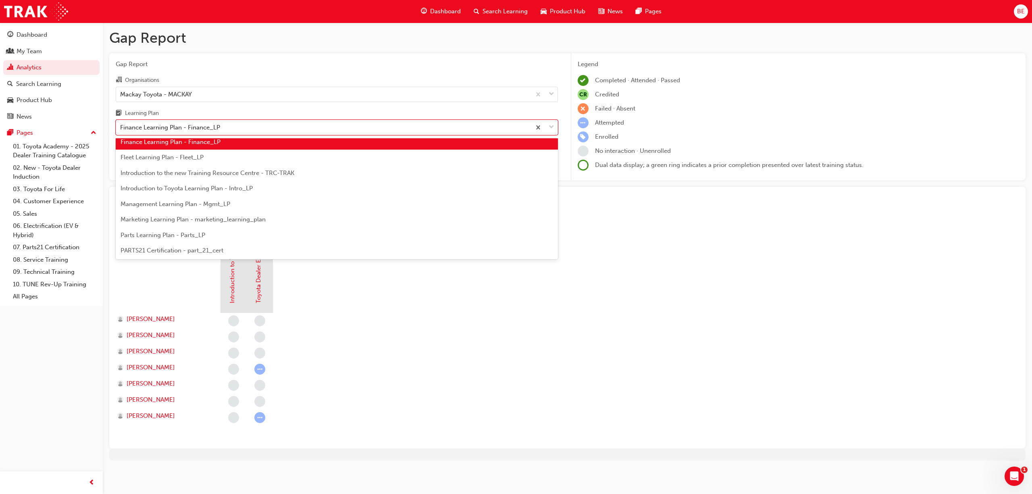
click at [238, 161] on div "Fleet Learning Plan - Fleet_LP" at bounding box center [337, 158] width 442 height 16
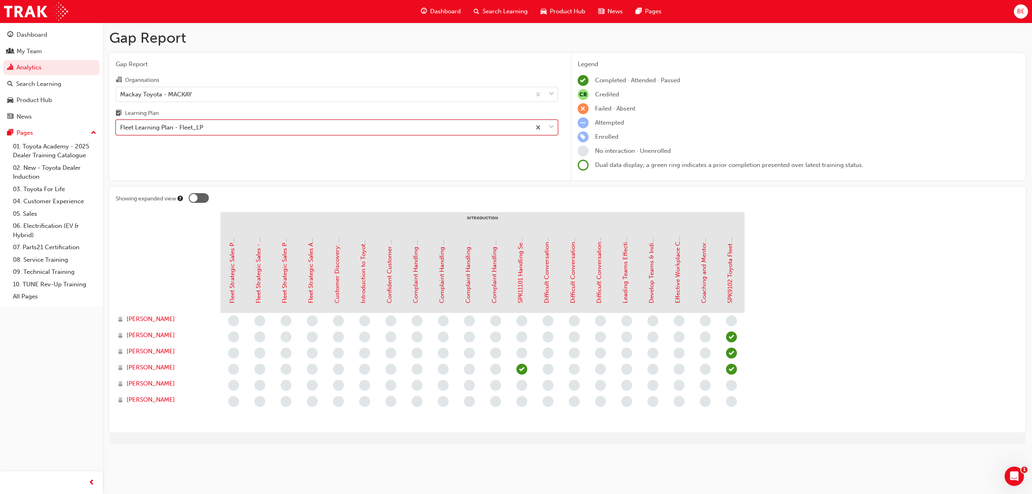
click at [553, 126] on span "down-icon" at bounding box center [552, 127] width 6 height 10
click at [121, 126] on input "Learning Plan option Fleet Learning Plan - Fleet_LP, selected. 0 results availa…" at bounding box center [120, 127] width 1 height 7
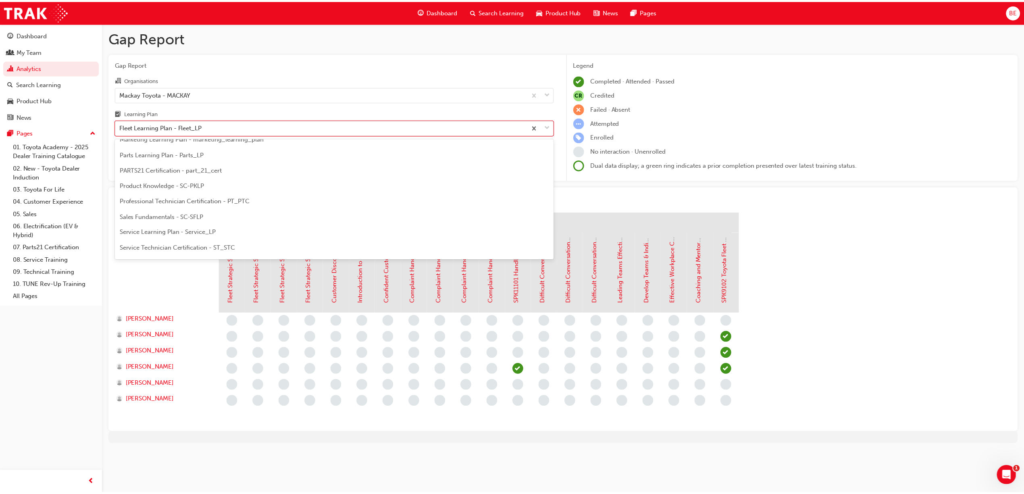
scroll to position [228, 0]
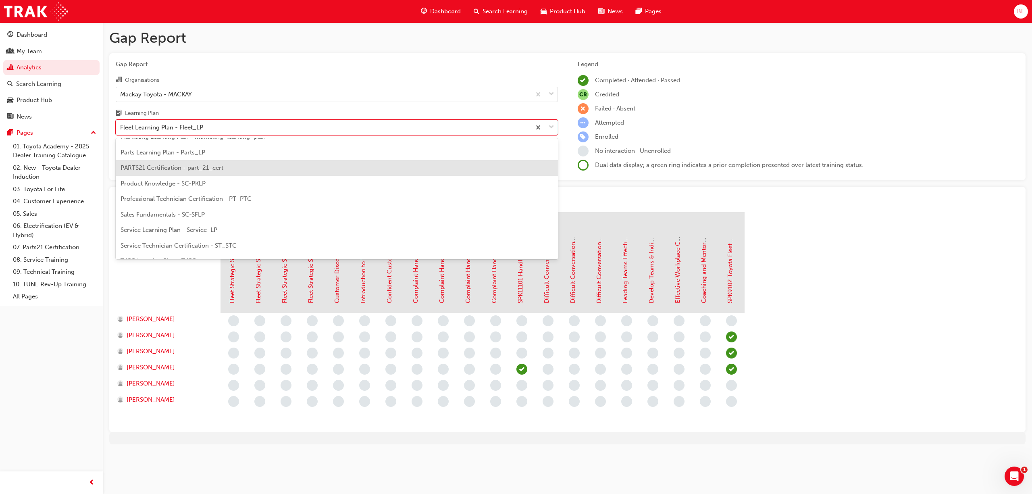
click at [200, 167] on span "PARTS21 Certification - part_21_cert" at bounding box center [172, 167] width 103 height 7
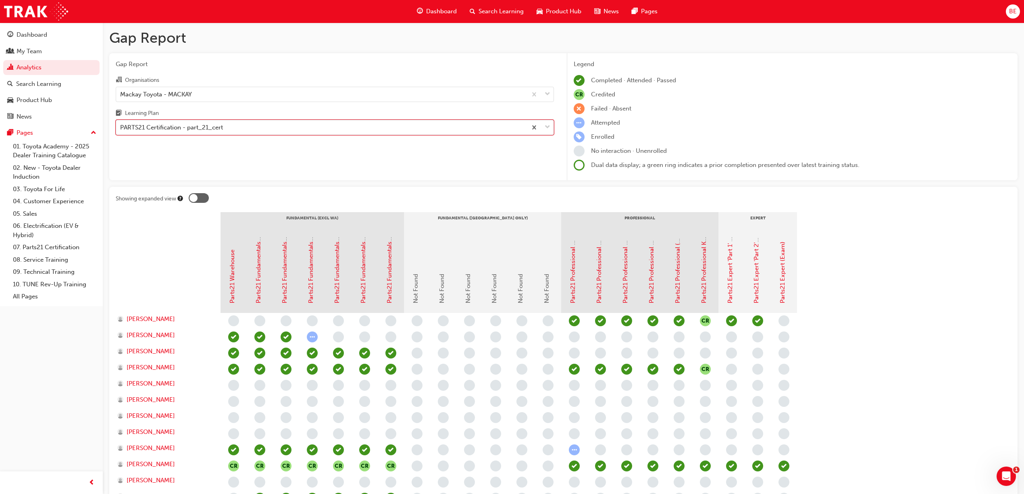
click at [550, 121] on div at bounding box center [540, 127] width 27 height 15
click at [121, 124] on input "Learning Plan option PARTS21 Certification - part_21_cert, selected. 0 results …" at bounding box center [120, 127] width 1 height 7
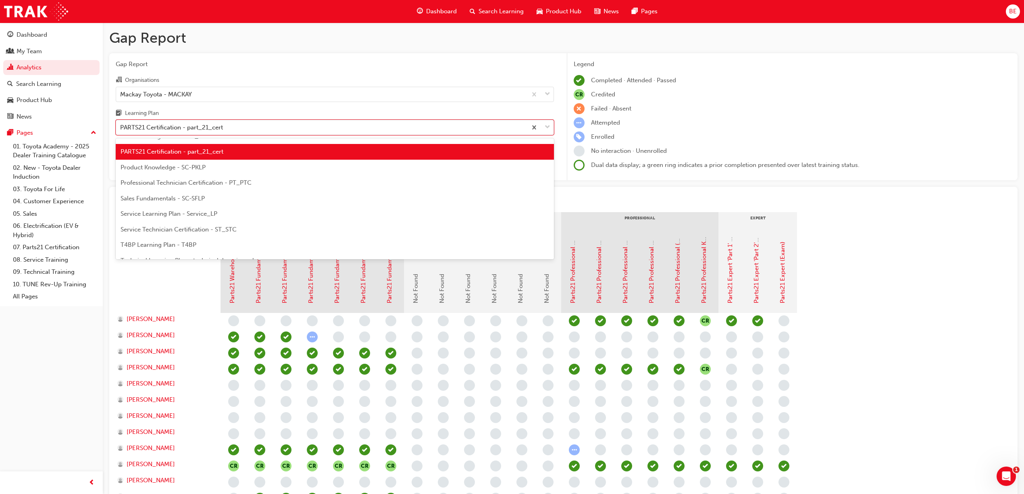
scroll to position [249, 0]
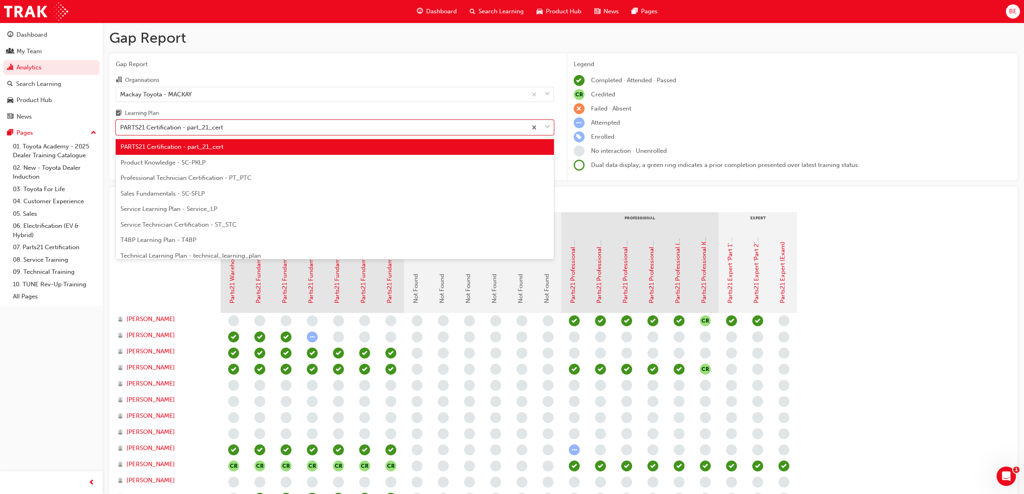
click at [186, 165] on span "Product Knowledge - SC-PKLP" at bounding box center [163, 162] width 85 height 7
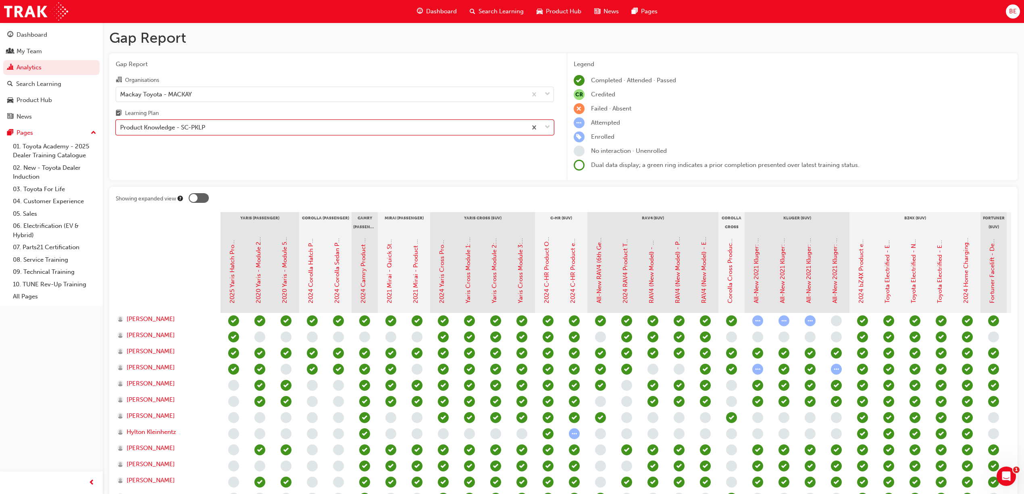
click at [552, 125] on div at bounding box center [540, 127] width 27 height 15
click at [121, 125] on input "Learning Plan option Product Knowledge - SC-PKLP, selected. 0 results available…" at bounding box center [120, 127] width 1 height 7
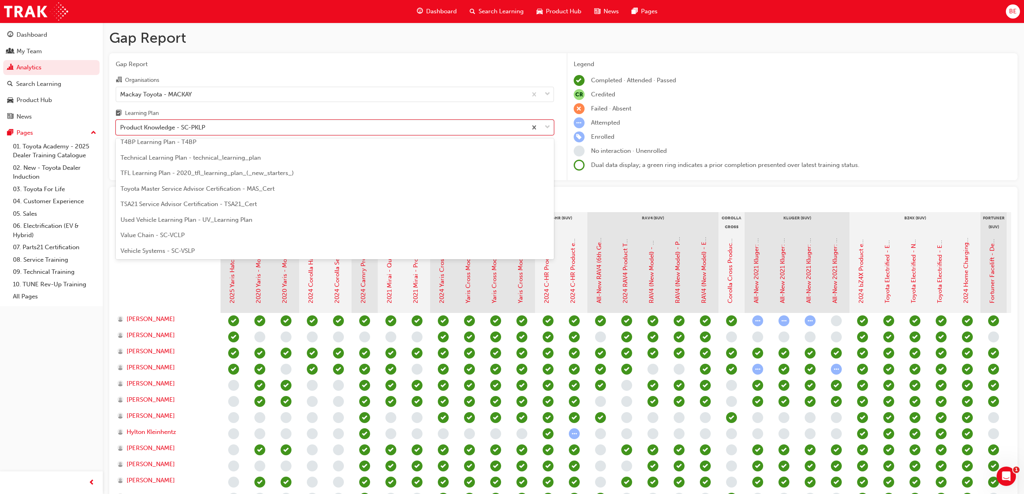
scroll to position [348, 0]
click at [172, 234] on span "Value Chain - SC-VCLP" at bounding box center [153, 234] width 64 height 7
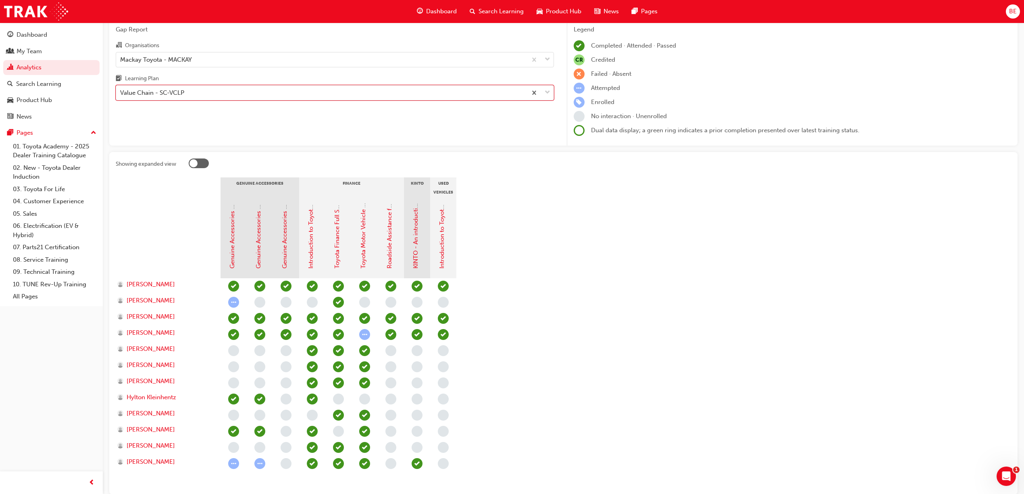
scroll to position [80, 0]
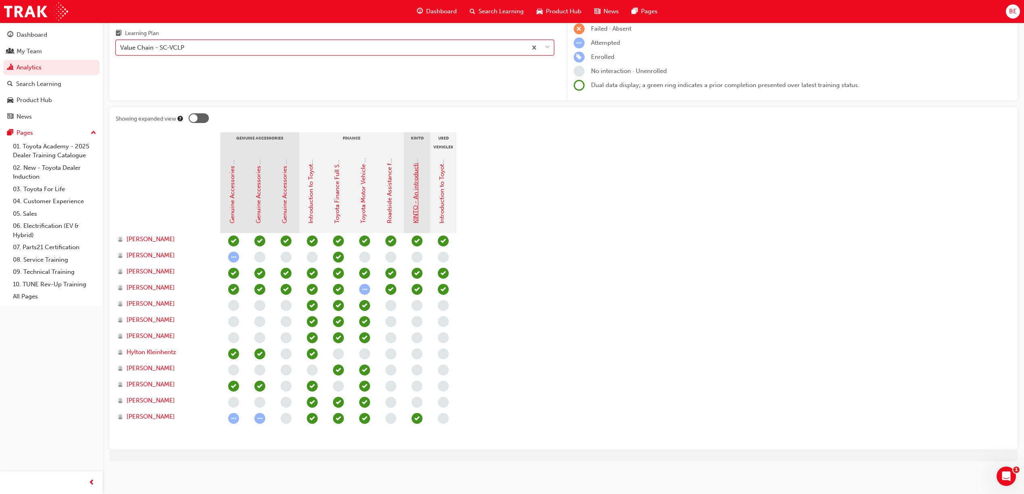
click at [419, 192] on link "KINTO - An introduction" at bounding box center [415, 190] width 7 height 68
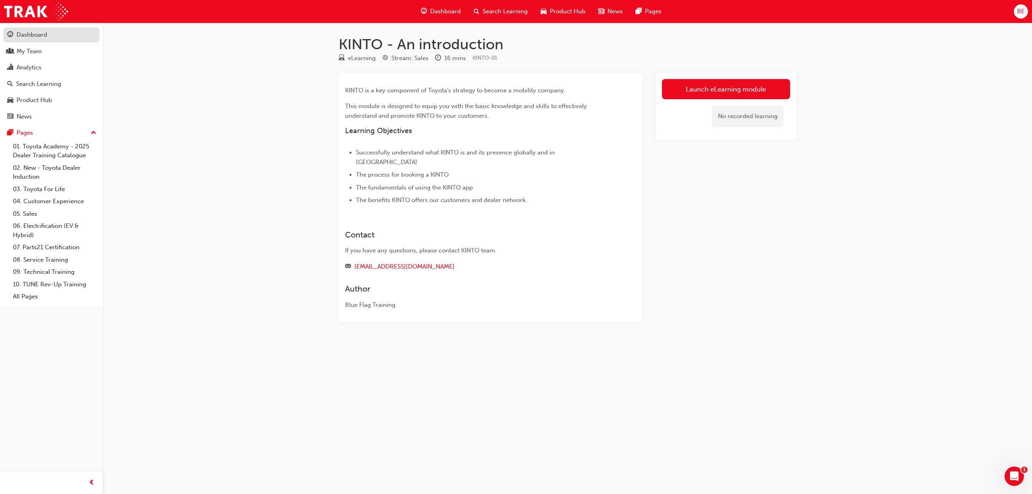
click at [23, 32] on div "Dashboard" at bounding box center [32, 34] width 31 height 9
